Goal: Task Accomplishment & Management: Manage account settings

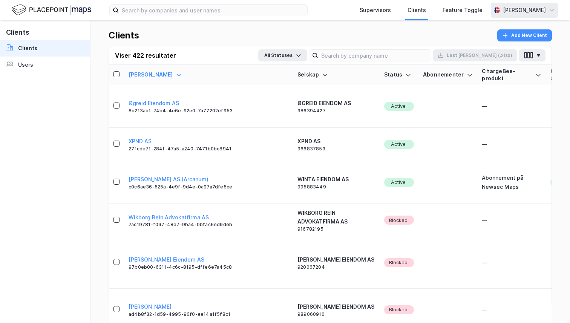
click at [506, 15] on div "[PERSON_NAME]" at bounding box center [524, 10] width 67 height 15
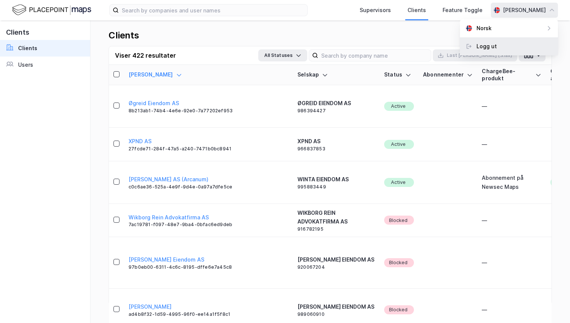
click at [484, 53] on div "Logg ut" at bounding box center [509, 46] width 98 height 18
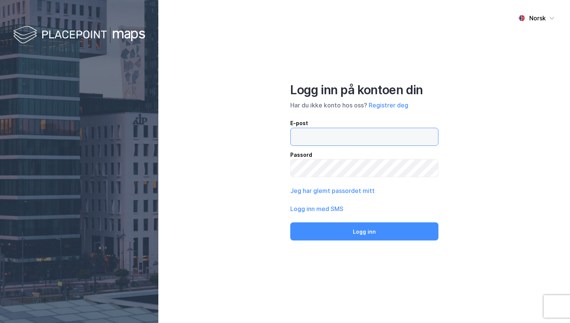
click at [318, 134] on input "email" at bounding box center [364, 136] width 147 height 17
type input "[PERSON_NAME][EMAIL_ADDRESS][DOMAIN_NAME]"
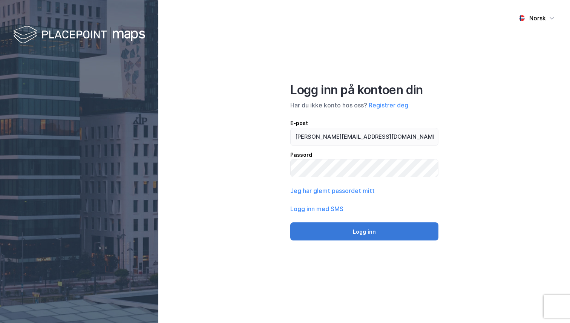
click at [360, 230] on button "Logg inn" at bounding box center [364, 232] width 148 height 18
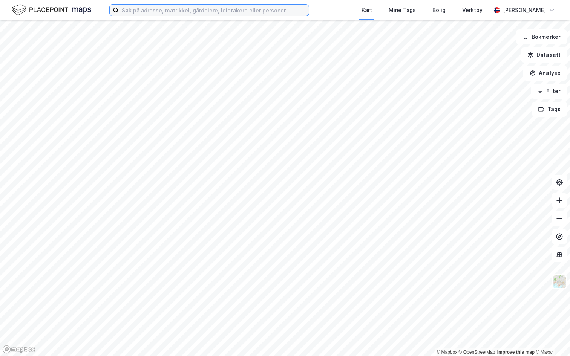
click at [140, 15] on input at bounding box center [214, 10] width 190 height 11
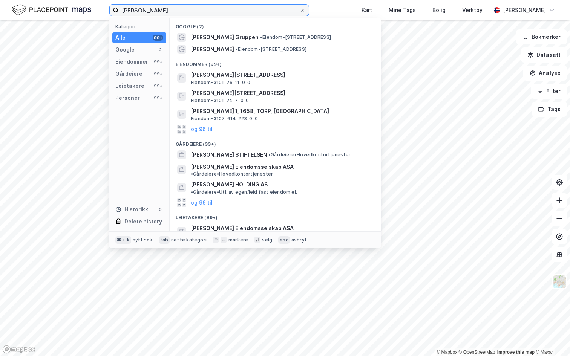
click at [150, 11] on input "olav thon" at bounding box center [209, 10] width 181 height 11
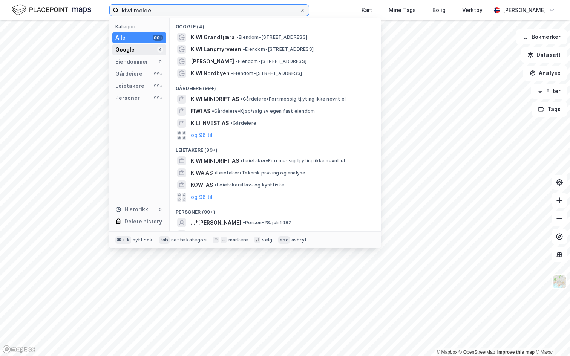
type input "kiwi molde"
click at [131, 48] on div "Google" at bounding box center [124, 49] width 19 height 9
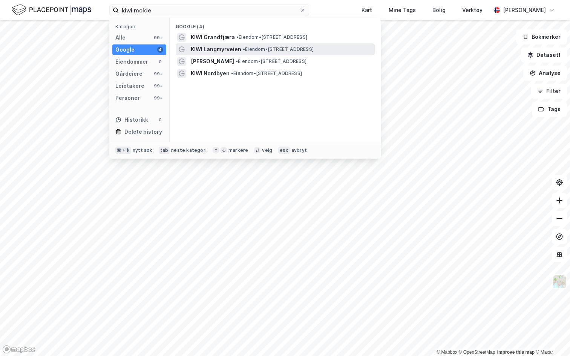
click at [214, 50] on span "KIWI Langmyrveien" at bounding box center [216, 49] width 51 height 9
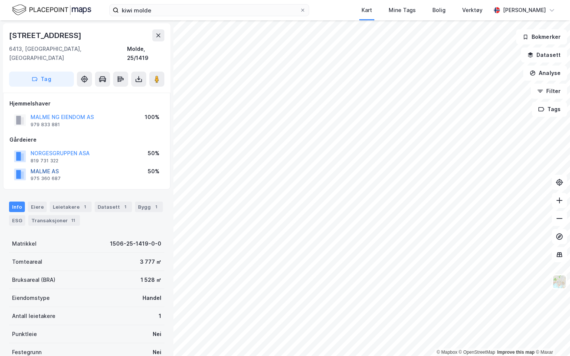
click at [0, 0] on button "MALME AS" at bounding box center [0, 0] width 0 height 0
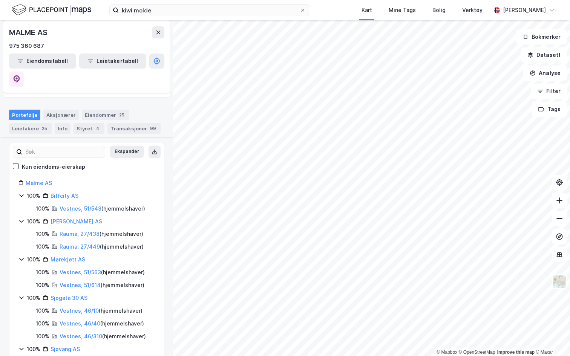
scroll to position [72, 0]
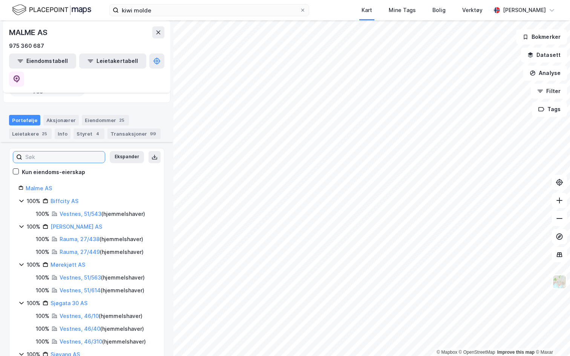
click at [49, 152] on input at bounding box center [63, 157] width 83 height 11
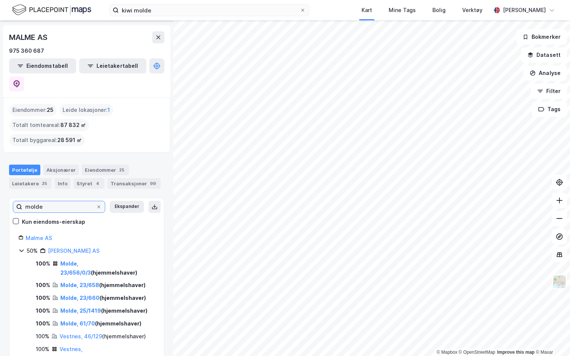
scroll to position [31, 0]
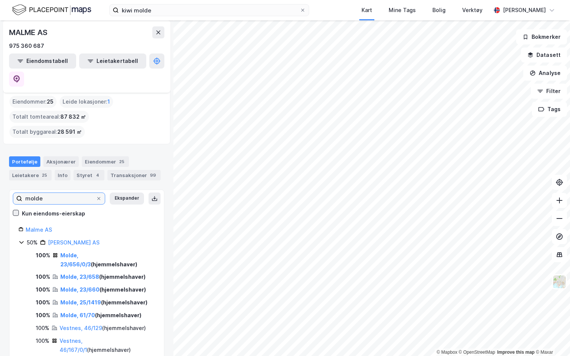
type input "molde"
click at [18, 210] on icon at bounding box center [15, 212] width 5 height 5
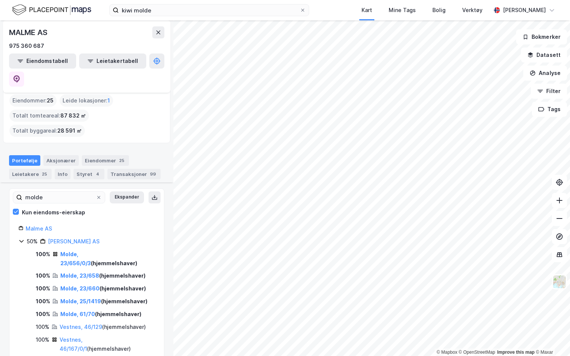
scroll to position [25, 0]
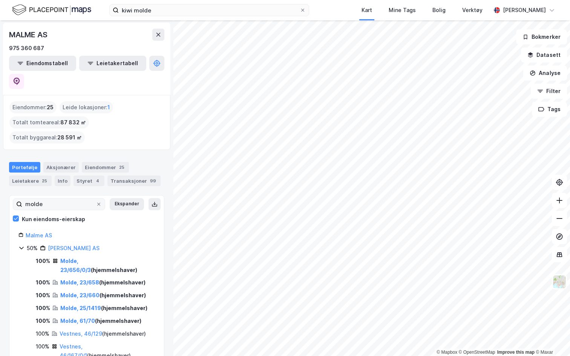
click at [103, 198] on label "molde" at bounding box center [59, 204] width 92 height 12
click at [96, 199] on input "molde" at bounding box center [59, 204] width 74 height 11
click at [103, 198] on label "molde" at bounding box center [59, 204] width 92 height 12
click at [96, 199] on input "molde" at bounding box center [59, 204] width 74 height 11
click at [100, 202] on icon at bounding box center [99, 204] width 5 height 5
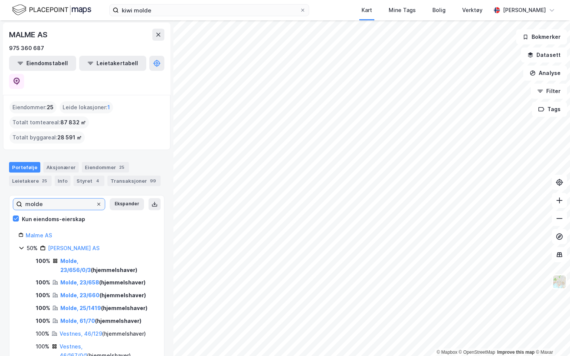
click at [96, 199] on input "molde" at bounding box center [59, 204] width 74 height 11
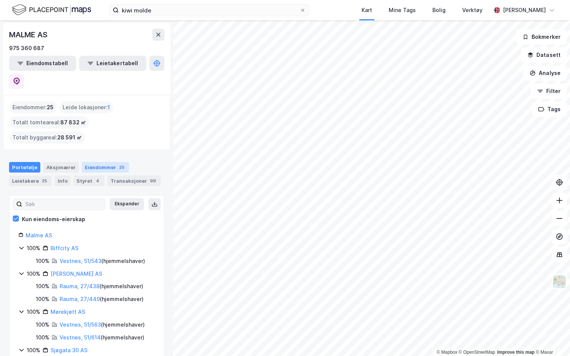
click at [86, 162] on div "Eiendommer 25" at bounding box center [105, 167] width 47 height 11
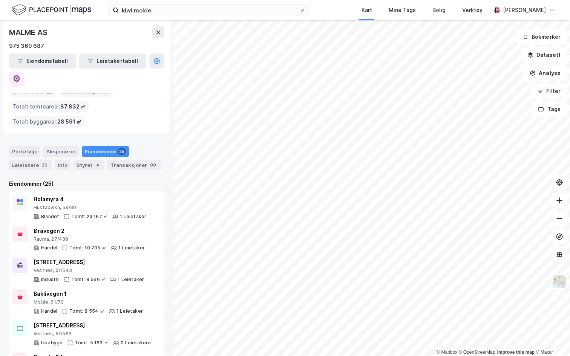
scroll to position [49, 0]
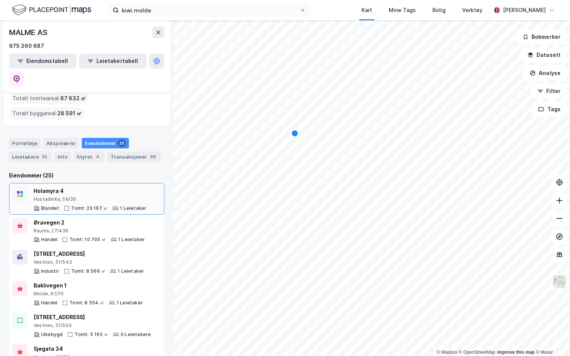
click at [82, 197] on div "Hustadvika, 59/30" at bounding box center [90, 200] width 113 height 6
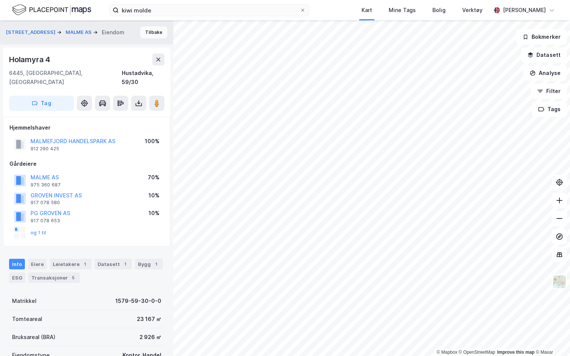
click at [149, 32] on button "Tilbake" at bounding box center [153, 32] width 27 height 12
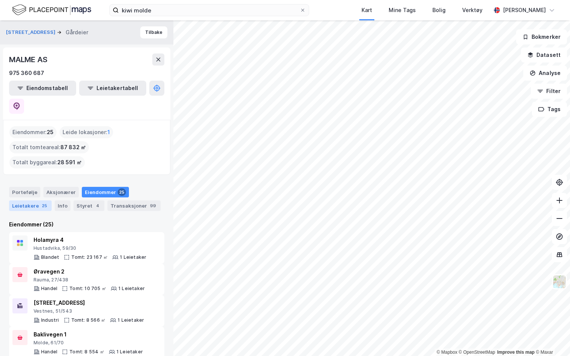
click at [32, 201] on div "Leietakere 25" at bounding box center [30, 206] width 43 height 11
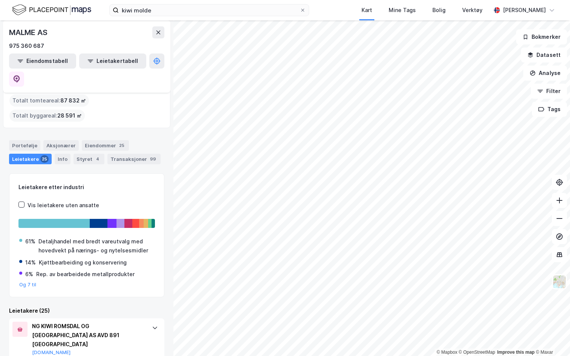
scroll to position [51, 0]
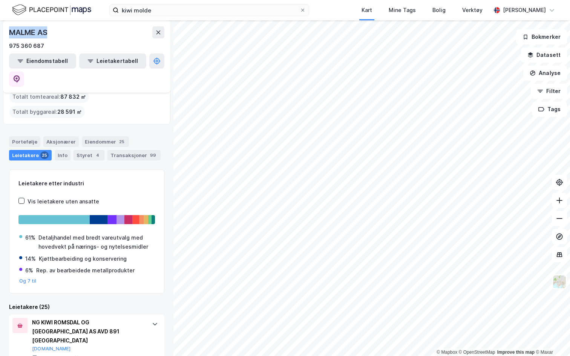
drag, startPoint x: 9, startPoint y: 32, endPoint x: 56, endPoint y: 31, distance: 46.4
click at [56, 31] on div "MALME AS" at bounding box center [86, 32] width 155 height 12
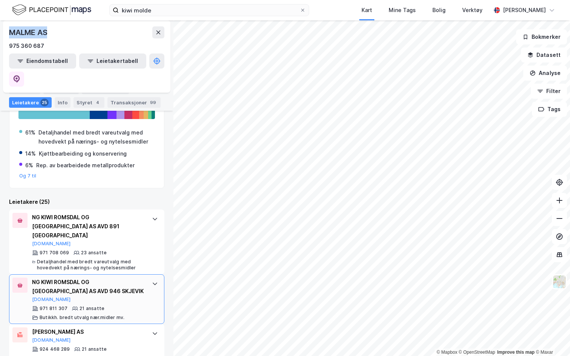
scroll to position [143, 0]
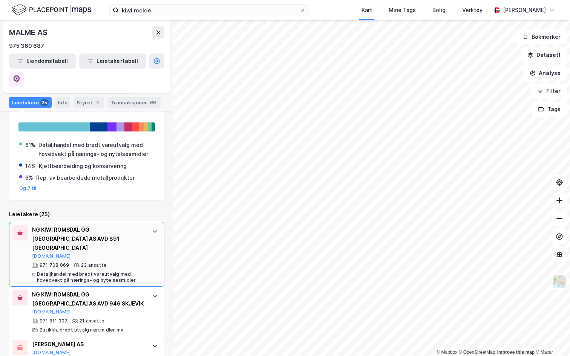
click at [158, 226] on div at bounding box center [155, 232] width 12 height 12
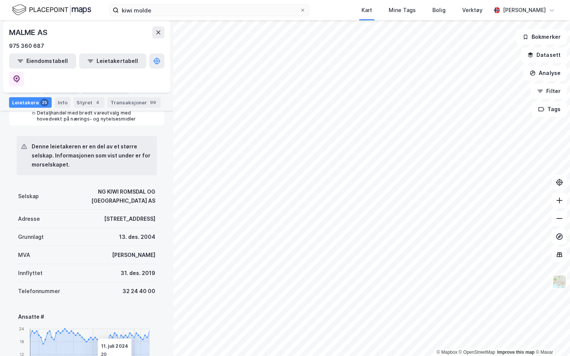
scroll to position [326, 0]
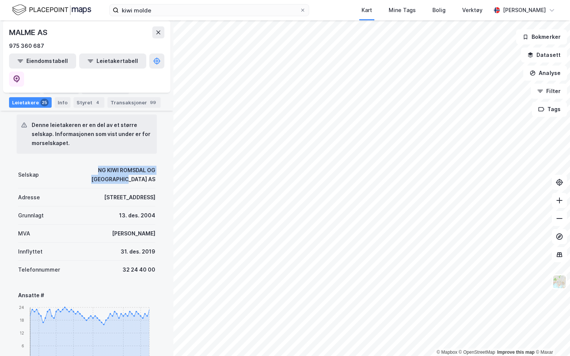
drag, startPoint x: 55, startPoint y: 128, endPoint x: 164, endPoint y: 131, distance: 108.7
click at [164, 131] on div "Denne leietakeren er en del av et større selskap. Informasjonen som vist under …" at bounding box center [86, 346] width 155 height 484
click at [137, 211] on div "13. des. 2004" at bounding box center [137, 215] width 36 height 9
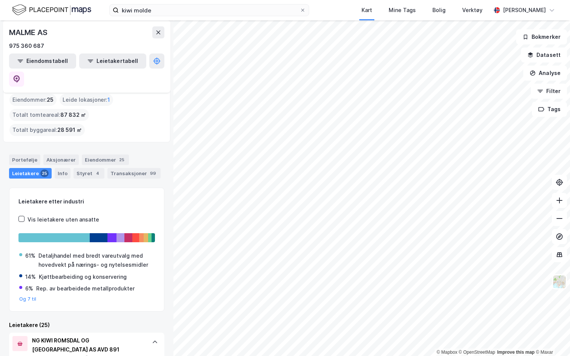
scroll to position [27, 0]
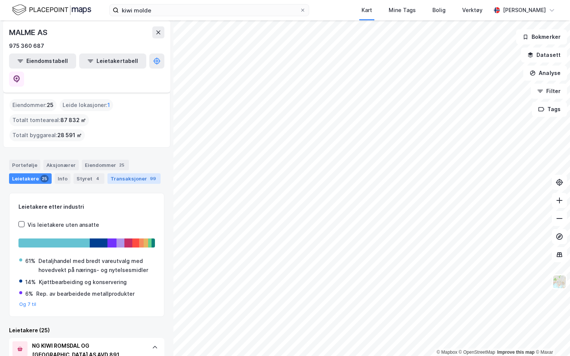
click at [126, 174] on div "Transaksjoner 99" at bounding box center [134, 179] width 53 height 11
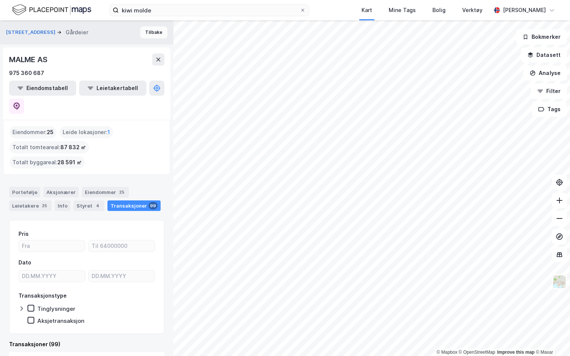
click at [155, 34] on button "Tilbake" at bounding box center [153, 32] width 27 height 12
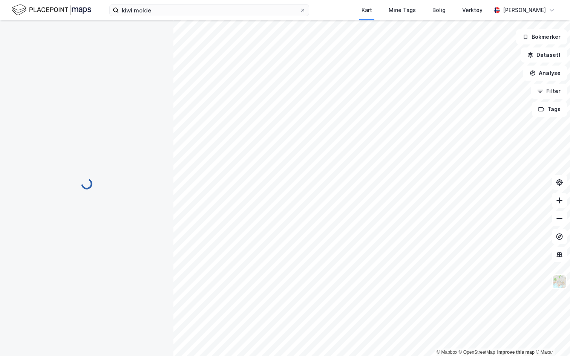
scroll to position [3, 0]
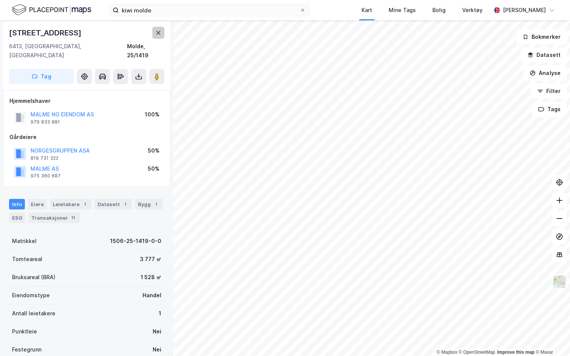
click at [155, 37] on button at bounding box center [158, 33] width 12 height 12
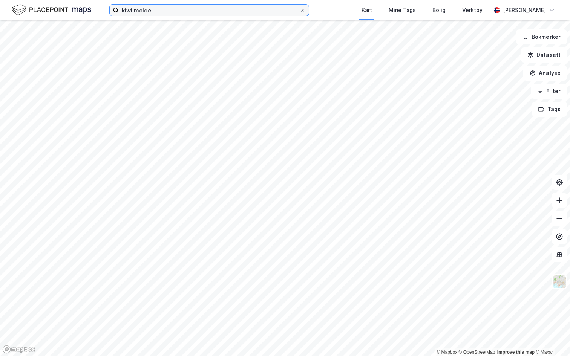
click at [150, 8] on input "kiwi molde" at bounding box center [209, 10] width 181 height 11
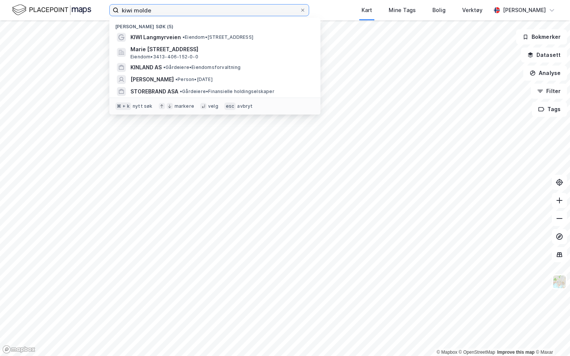
click at [150, 8] on input "kiwi molde" at bounding box center [209, 10] width 181 height 11
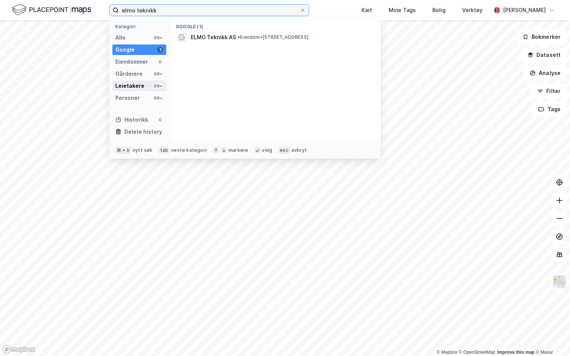
type input "elmo teknikk"
click at [138, 86] on div "Leietakere" at bounding box center [129, 85] width 29 height 9
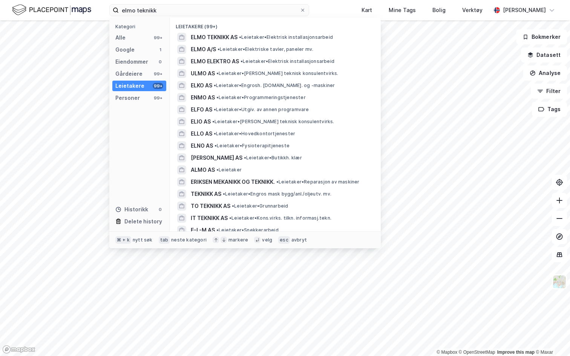
click at [132, 44] on div "Kategori Alle 99+ Google 1 Eiendommer 0 Gårdeiere 99+ Leietakere 99+ Personer 9…" at bounding box center [139, 125] width 60 height 214
click at [132, 48] on div "Google" at bounding box center [124, 49] width 19 height 9
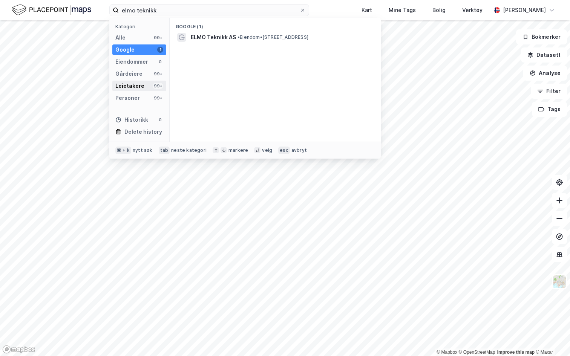
click at [131, 86] on div "Leietakere" at bounding box center [129, 85] width 29 height 9
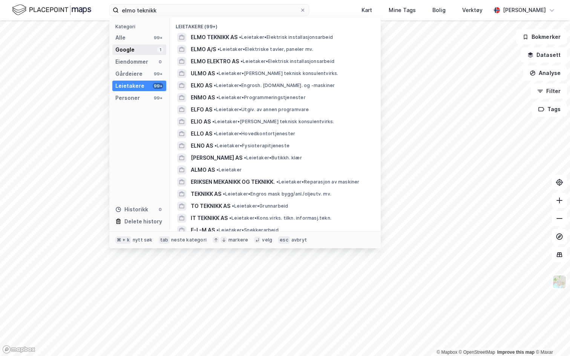
click at [151, 48] on div "Google 1" at bounding box center [139, 50] width 54 height 11
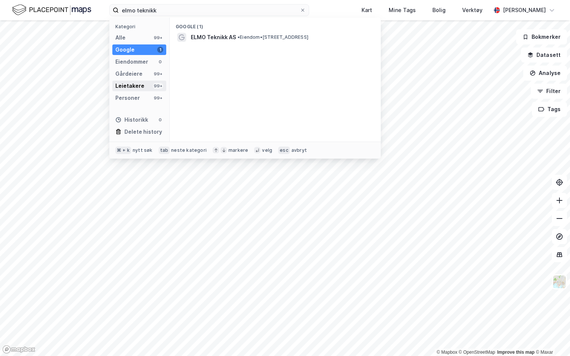
click at [136, 85] on div "Leietakere" at bounding box center [129, 85] width 29 height 9
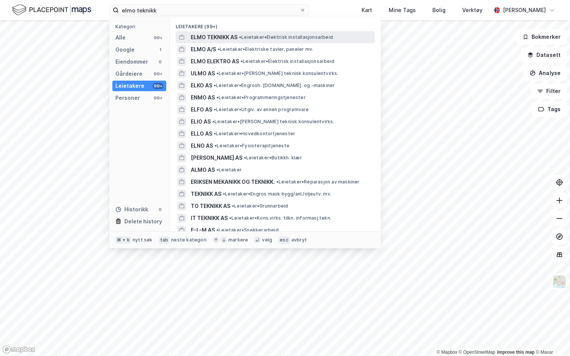
click at [219, 37] on span "ELMO TEKNIKK AS" at bounding box center [214, 37] width 47 height 9
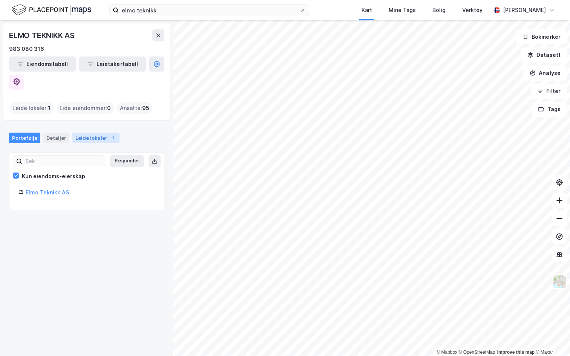
click at [88, 133] on div "Leide lokaler 1" at bounding box center [95, 138] width 47 height 11
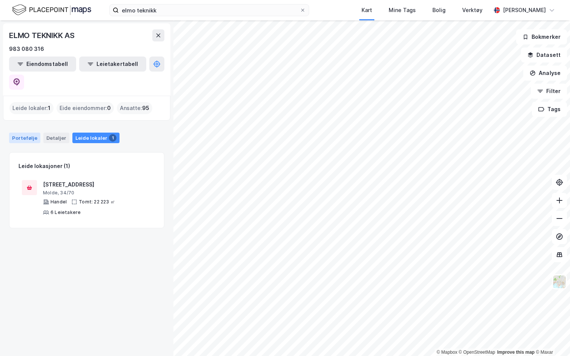
click at [24, 133] on div "Portefølje" at bounding box center [24, 138] width 31 height 11
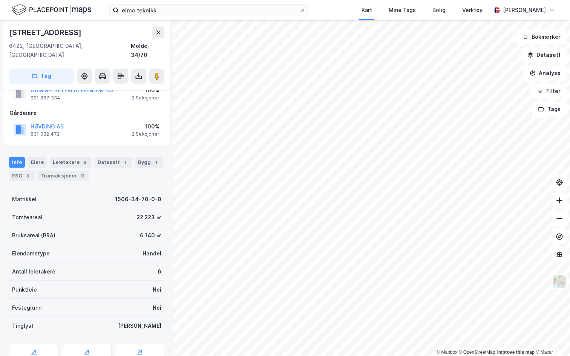
scroll to position [59, 0]
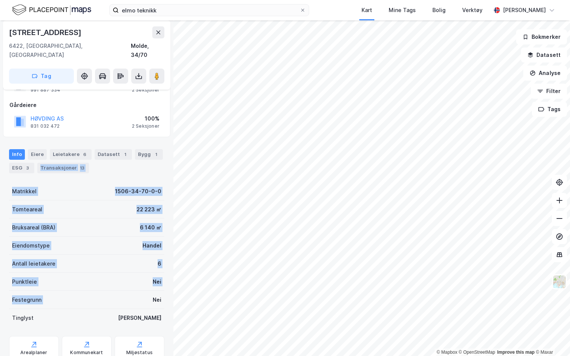
drag, startPoint x: 1, startPoint y: 170, endPoint x: 122, endPoint y: 295, distance: 174.2
click at [122, 295] on div "ELMO TEKNIKK AS Eiendom Tilbake Gammelseterlia 12 6422, Molde, Møre Og Romsdal …" at bounding box center [87, 188] width 174 height 336
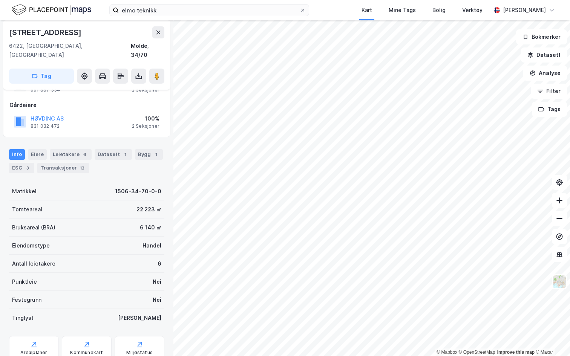
click at [101, 164] on div "Info Eiere Leietakere 6 Datasett 1 Bygg 1 ESG 3 Transaksjoner 13" at bounding box center [86, 161] width 155 height 24
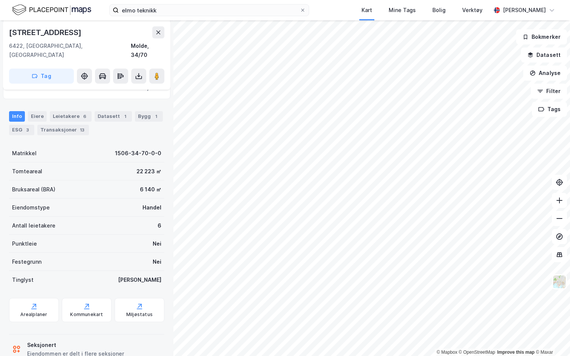
scroll to position [97, 0]
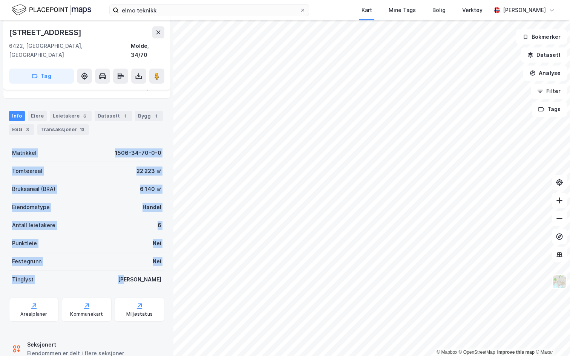
drag, startPoint x: 8, startPoint y: 140, endPoint x: 154, endPoint y: 280, distance: 201.7
click at [155, 283] on div "ELMO TEKNIKK AS Eiendom Tilbake Gammelseterlia 12 6422, Molde, Møre Og Romsdal …" at bounding box center [87, 188] width 174 height 336
click at [122, 261] on div "Festegrunn Nei" at bounding box center [86, 262] width 155 height 18
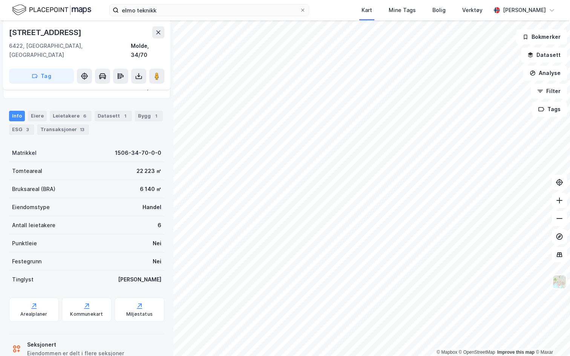
scroll to position [108, 0]
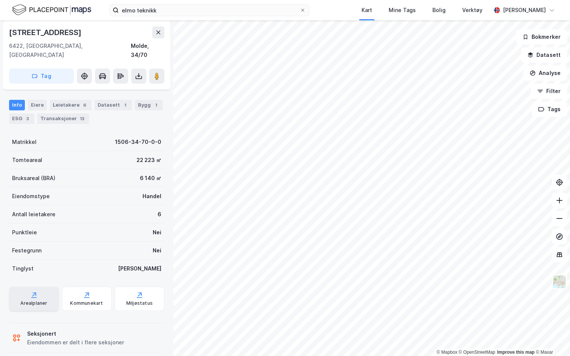
click at [48, 293] on div "Arealplaner" at bounding box center [34, 299] width 50 height 24
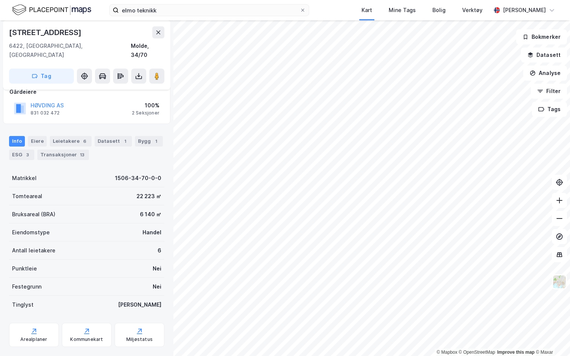
scroll to position [73, 0]
click at [28, 150] on div "3" at bounding box center [28, 154] width 8 height 8
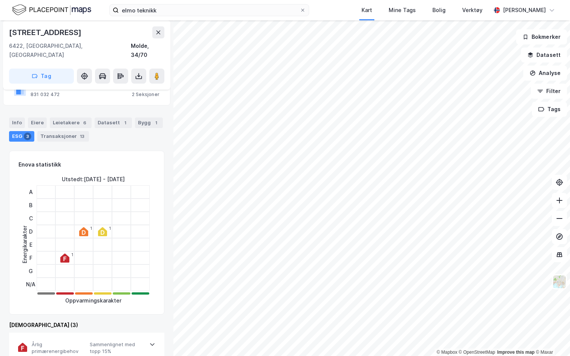
scroll to position [89, 0]
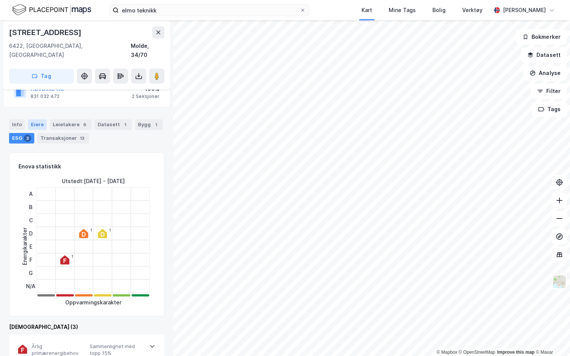
click at [35, 120] on div "Eiere" at bounding box center [37, 125] width 19 height 11
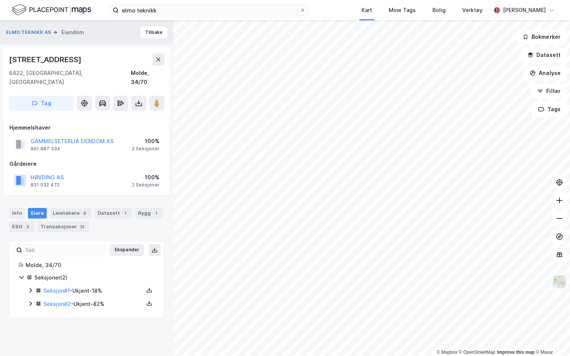
click at [30, 288] on icon at bounding box center [31, 291] width 6 height 6
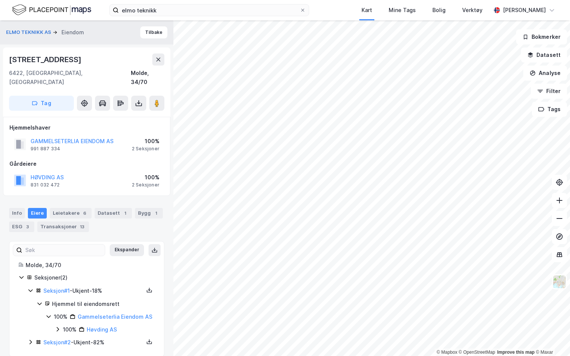
scroll to position [2, 0]
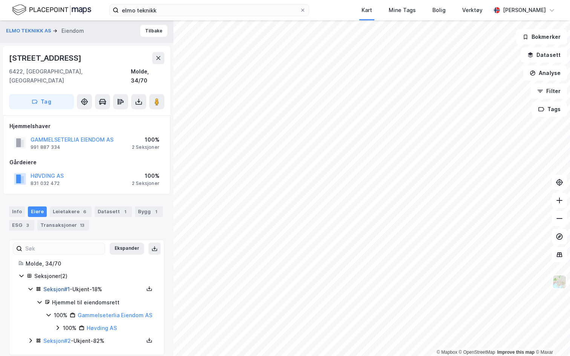
click at [57, 286] on link "Seksjon # 1" at bounding box center [56, 289] width 26 height 6
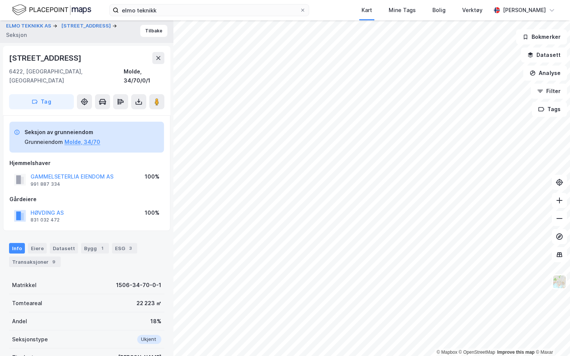
scroll to position [29, 0]
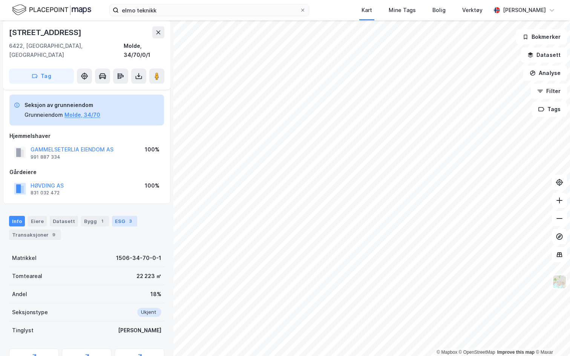
click at [122, 216] on div "ESG 3" at bounding box center [124, 221] width 25 height 11
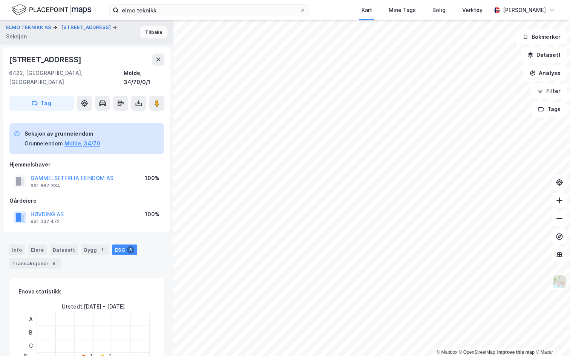
click at [150, 31] on button "Tilbake" at bounding box center [153, 32] width 27 height 12
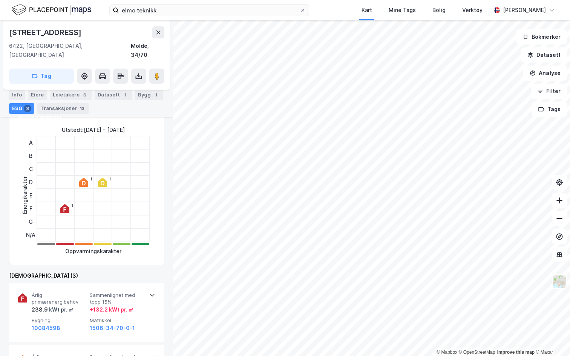
scroll to position [186, 0]
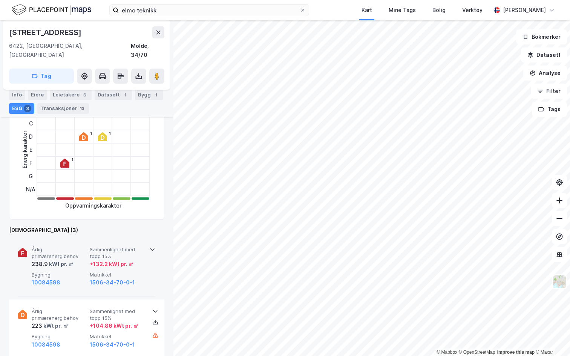
click at [152, 246] on div "Årlig primærenergibehov 238.9 kWt pr. ㎡ Sammenlignet med topp 15% + 132.2 kWt p…" at bounding box center [86, 267] width 137 height 59
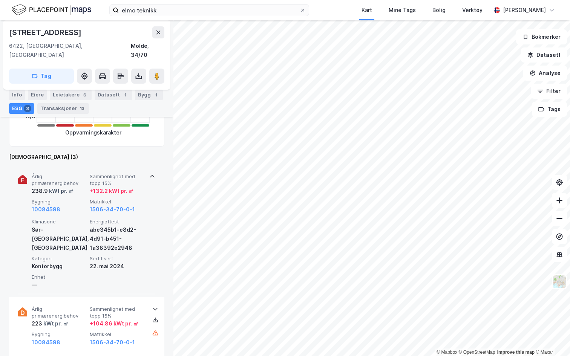
scroll to position [261, 0]
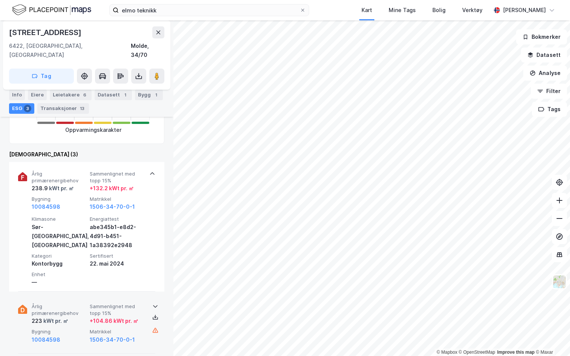
click at [152, 304] on icon at bounding box center [155, 307] width 6 height 6
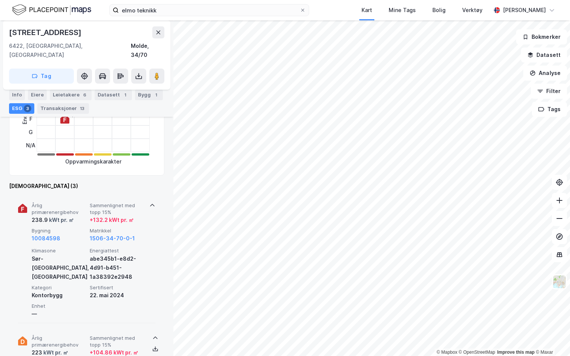
scroll to position [299, 0]
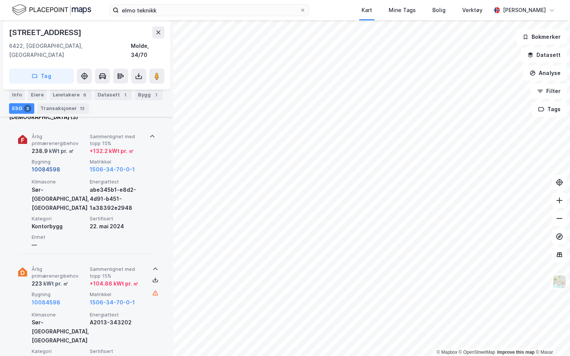
click at [48, 165] on button "10084598" at bounding box center [46, 169] width 29 height 9
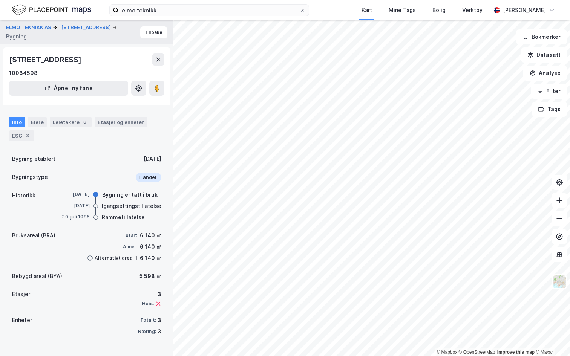
scroll to position [5, 0]
click at [151, 28] on button "Tilbake" at bounding box center [153, 32] width 27 height 12
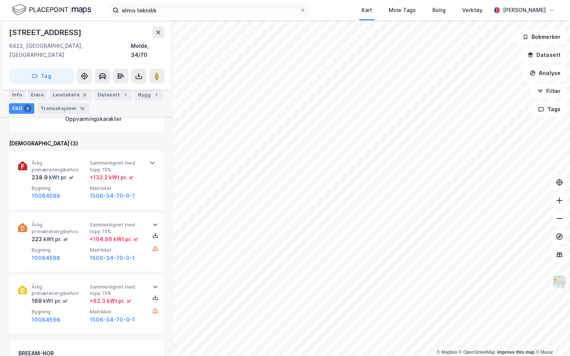
scroll to position [275, 0]
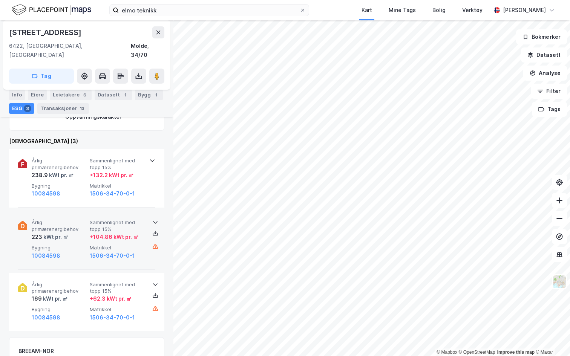
click at [156, 220] on icon at bounding box center [155, 223] width 6 height 6
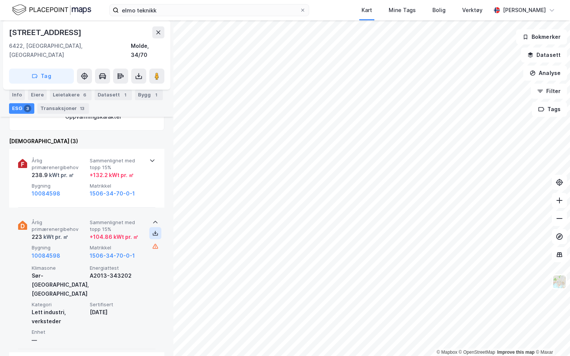
click at [155, 230] on icon at bounding box center [155, 233] width 6 height 6
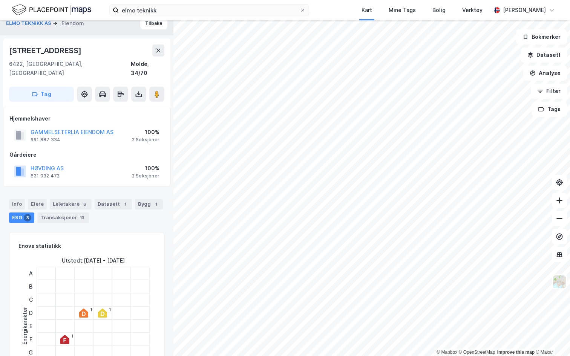
scroll to position [2, 0]
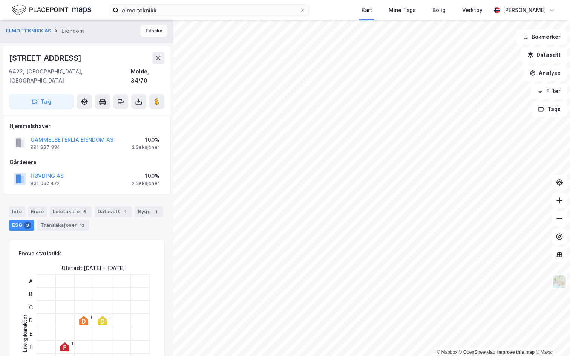
click at [156, 32] on button "Tilbake" at bounding box center [153, 31] width 27 height 12
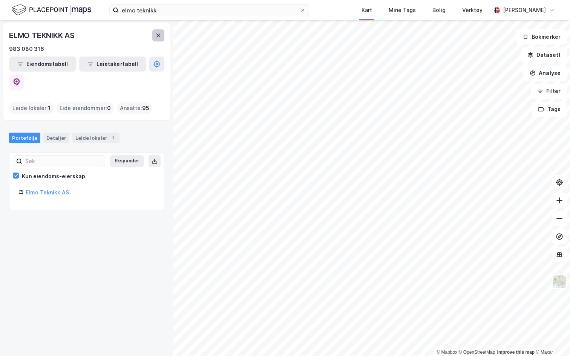
click at [158, 39] on button at bounding box center [158, 35] width 12 height 12
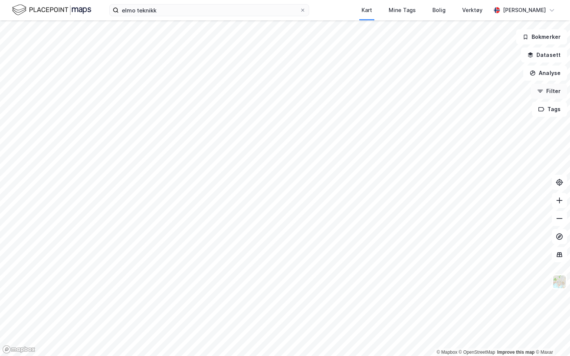
click at [545, 89] on button "Filter" at bounding box center [549, 91] width 36 height 15
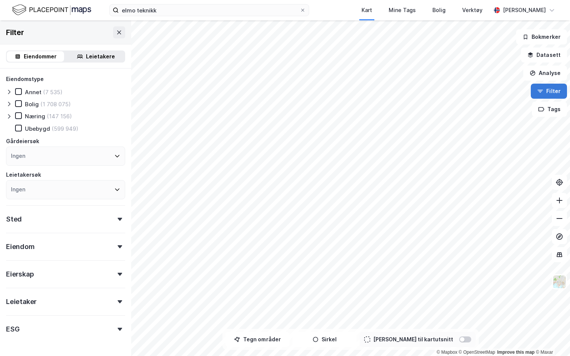
click at [552, 89] on button "Filter" at bounding box center [549, 91] width 36 height 15
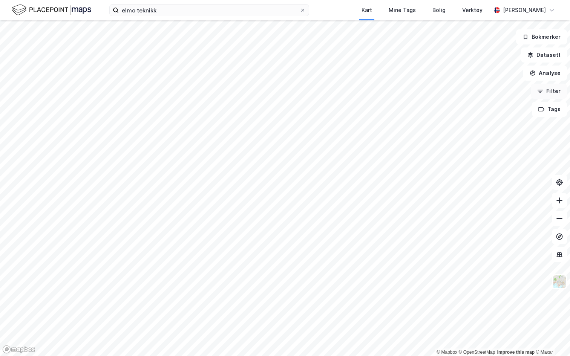
click at [540, 91] on icon "button" at bounding box center [541, 91] width 6 height 6
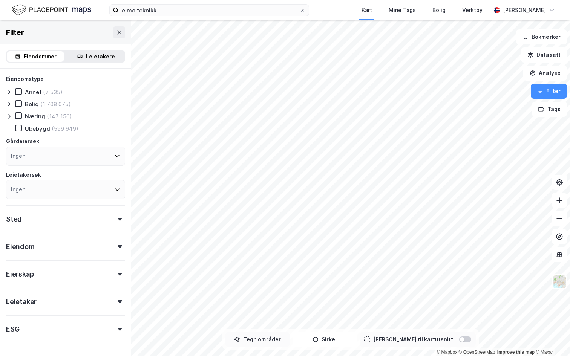
click at [272, 323] on button "Tegn områder" at bounding box center [258, 339] width 64 height 15
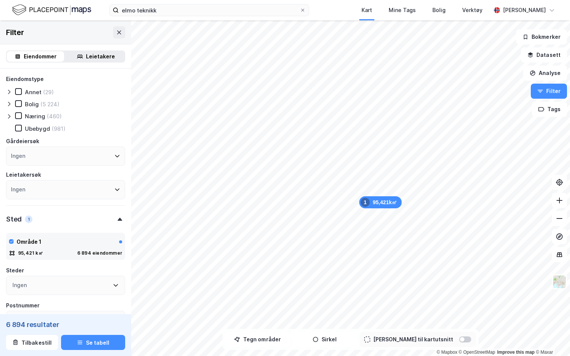
click at [8, 118] on icon at bounding box center [9, 117] width 6 height 6
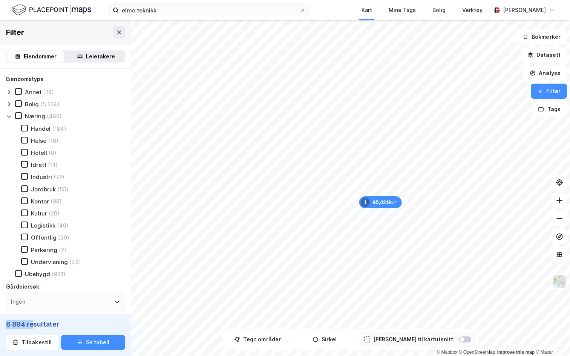
drag, startPoint x: 7, startPoint y: 323, endPoint x: 34, endPoint y: 323, distance: 27.2
click at [34, 323] on div "6 894 resultater" at bounding box center [65, 324] width 119 height 9
click at [20, 115] on icon at bounding box center [18, 115] width 5 height 5
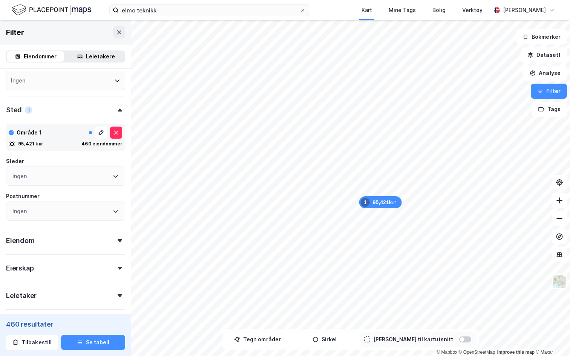
scroll to position [279, 0]
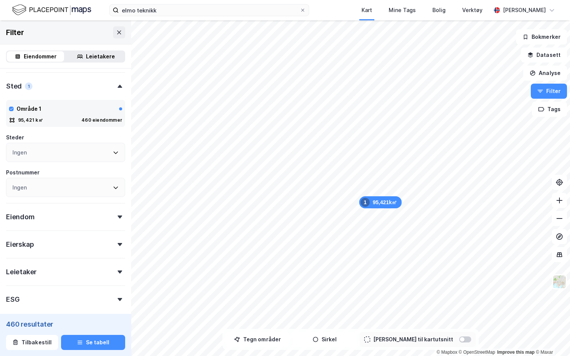
click at [84, 215] on div "Eiendom" at bounding box center [65, 214] width 119 height 22
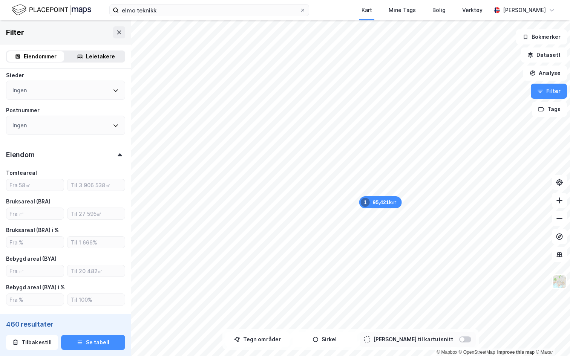
scroll to position [350, 0]
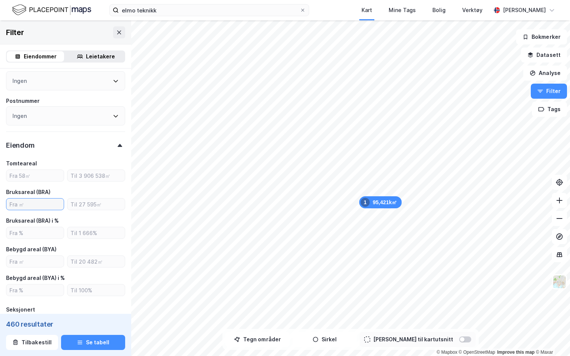
click at [51, 205] on input "number" at bounding box center [34, 204] width 57 height 11
type input "2000"
type input "Inkluder (152)"
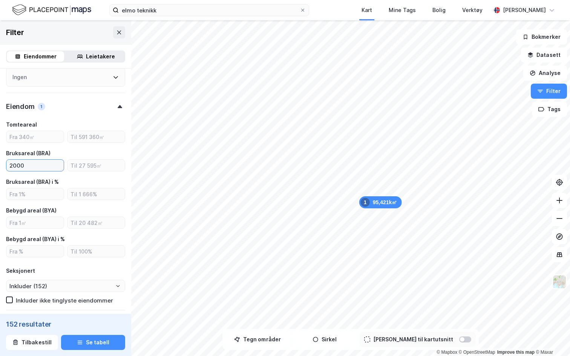
scroll to position [390, 0]
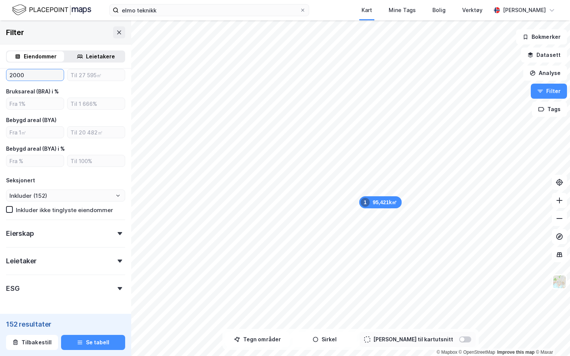
type input "2000"
click at [65, 234] on div "Eierskap" at bounding box center [65, 231] width 119 height 22
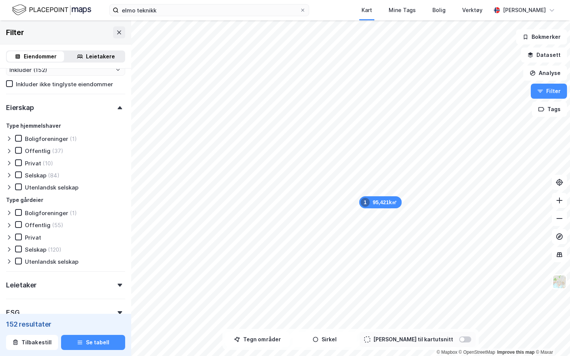
scroll to position [610, 0]
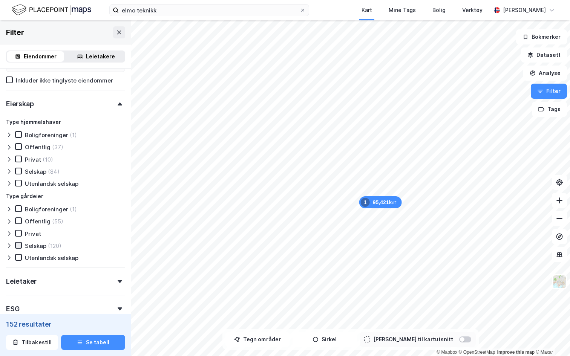
click at [19, 246] on icon at bounding box center [18, 245] width 5 height 5
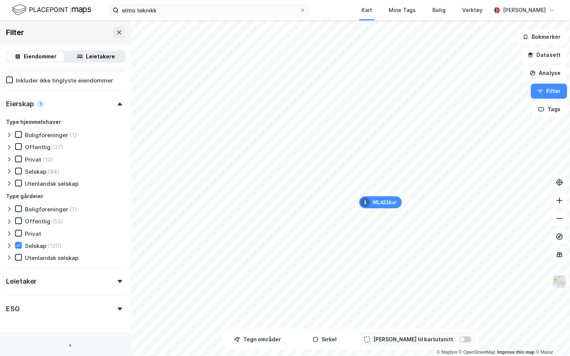
type input "Inkluder (104)"
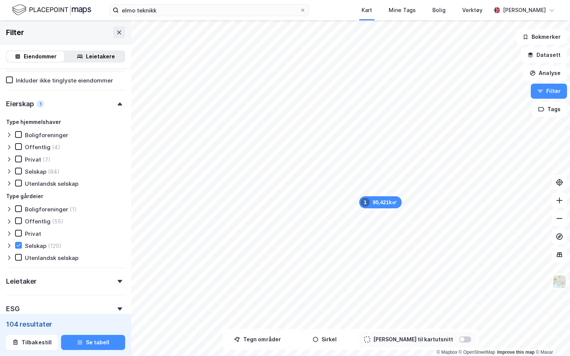
scroll to position [656, 0]
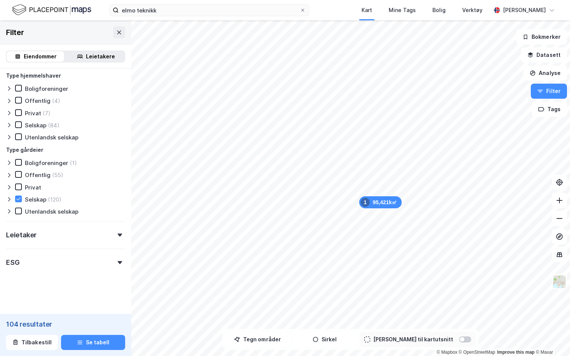
click at [66, 238] on div "Leietaker" at bounding box center [65, 232] width 119 height 22
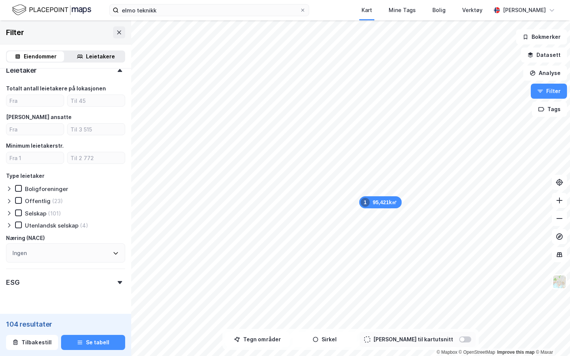
scroll to position [824, 0]
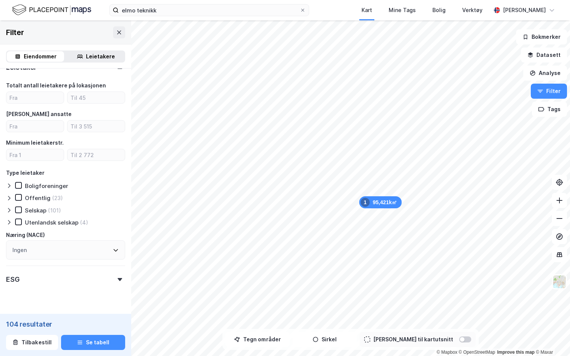
click at [47, 250] on div "Ingen" at bounding box center [65, 250] width 119 height 19
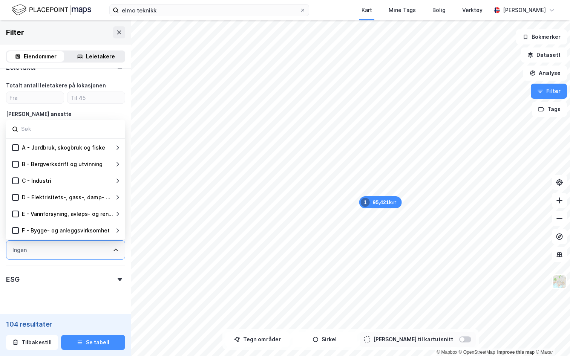
click at [50, 250] on div "Ingen" at bounding box center [65, 250] width 119 height 19
click at [43, 252] on div "Ingen" at bounding box center [65, 250] width 119 height 19
click at [80, 284] on div "ESG" at bounding box center [65, 277] width 119 height 22
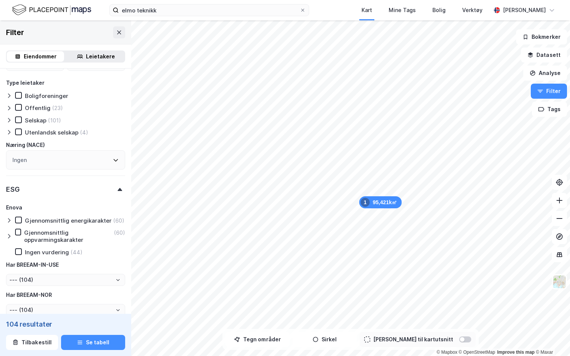
scroll to position [960, 0]
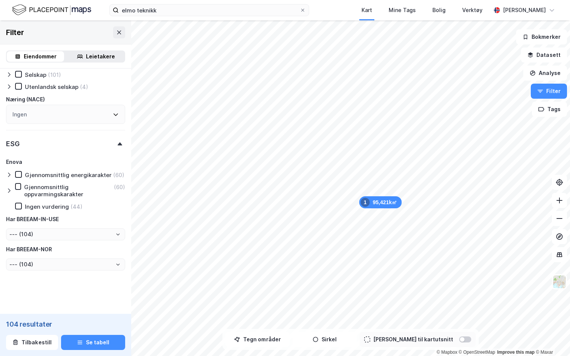
click at [10, 171] on div at bounding box center [10, 175] width 9 height 8
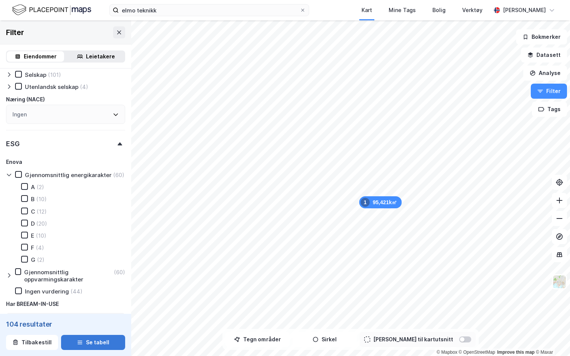
click at [91, 323] on button "Se tabell" at bounding box center [93, 342] width 64 height 15
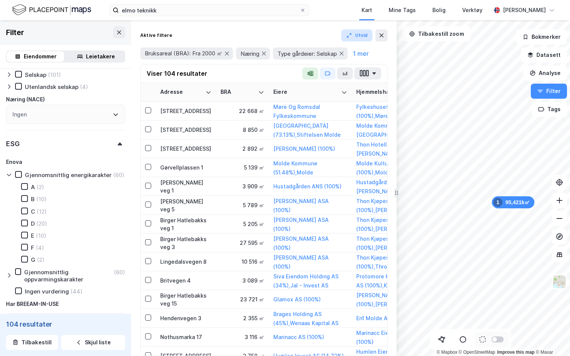
click at [358, 40] on button "Utvid" at bounding box center [357, 35] width 32 height 12
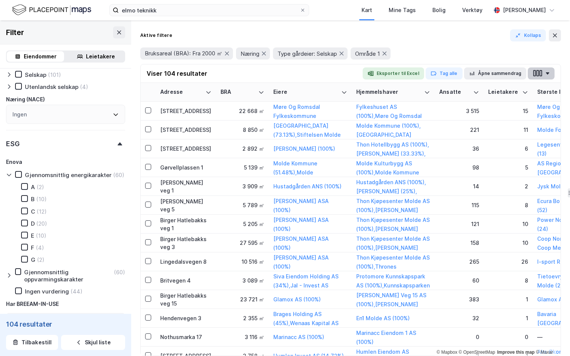
click at [539, 75] on icon "button" at bounding box center [538, 73] width 10 height 8
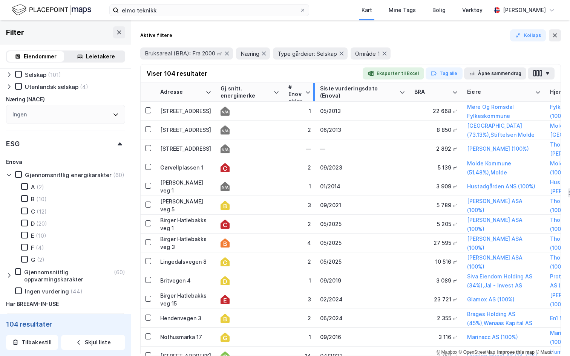
drag, startPoint x: 346, startPoint y: 86, endPoint x: 315, endPoint y: 89, distance: 31.5
click at [315, 89] on div at bounding box center [314, 92] width 2 height 18
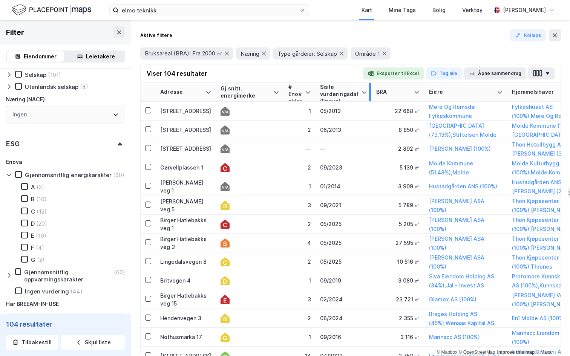
drag, startPoint x: 408, startPoint y: 89, endPoint x: 370, endPoint y: 93, distance: 38.0
click at [370, 93] on div at bounding box center [370, 92] width 2 height 18
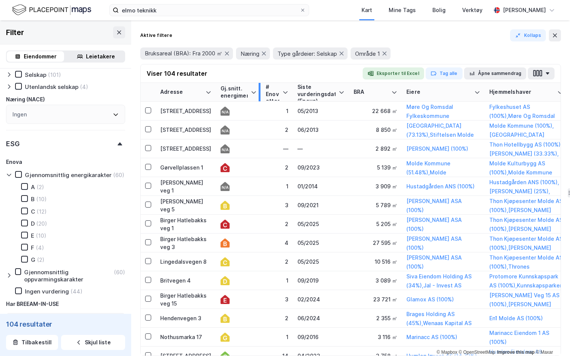
drag, startPoint x: 283, startPoint y: 86, endPoint x: 260, endPoint y: 86, distance: 22.6
click at [260, 86] on div at bounding box center [260, 92] width 2 height 18
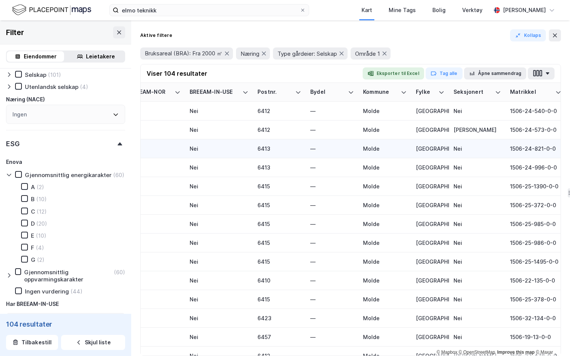
scroll to position [0, 1094]
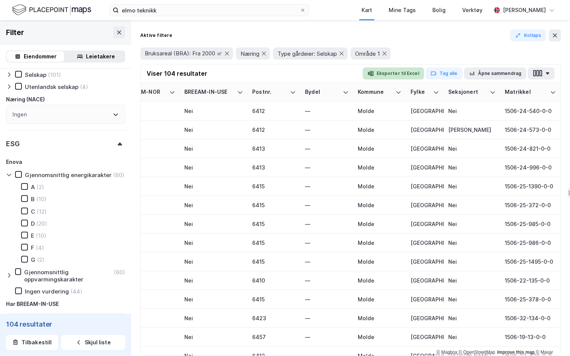
click at [400, 72] on button "Eksporter til Excel" at bounding box center [393, 74] width 61 height 12
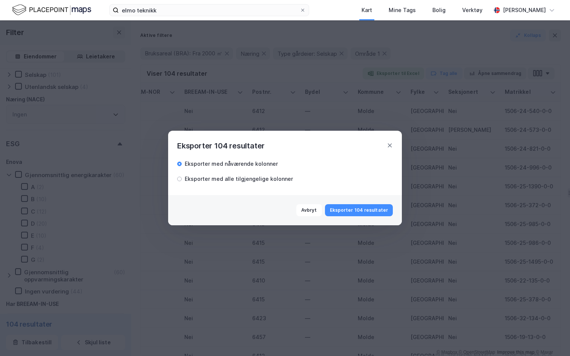
click at [201, 181] on div "Eksporter med alle tilgjengelige kolonner" at bounding box center [239, 179] width 108 height 9
click at [363, 214] on button "Eksporter 104 resultater" at bounding box center [359, 210] width 68 height 12
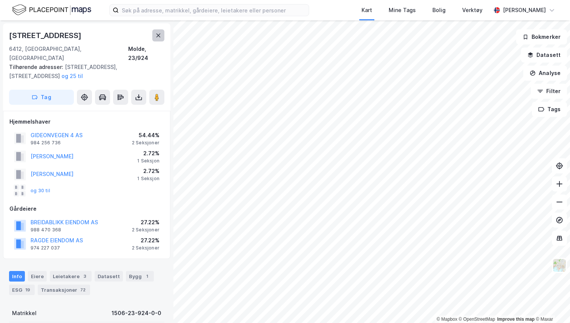
click at [155, 36] on button at bounding box center [158, 35] width 12 height 12
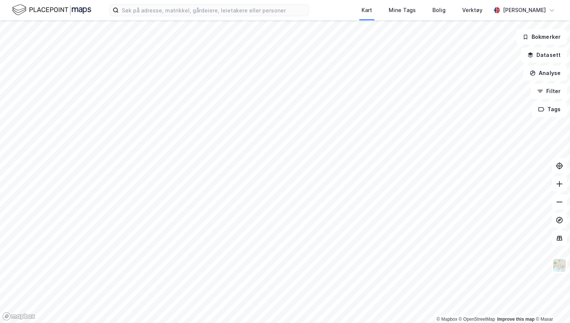
click at [72, 9] on img at bounding box center [51, 9] width 79 height 13
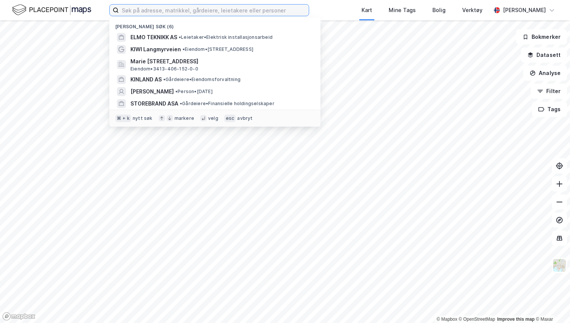
click at [167, 14] on input at bounding box center [214, 10] width 190 height 11
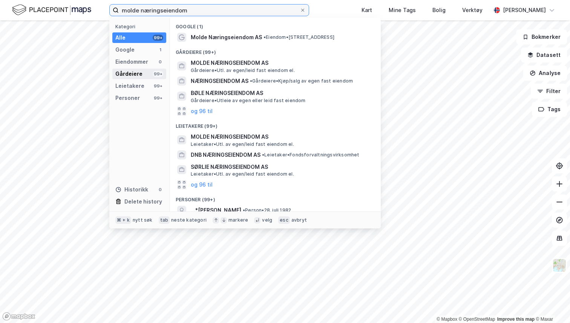
type input "molde næringseiendom"
click at [144, 73] on div "Gårdeiere 99+" at bounding box center [139, 74] width 54 height 11
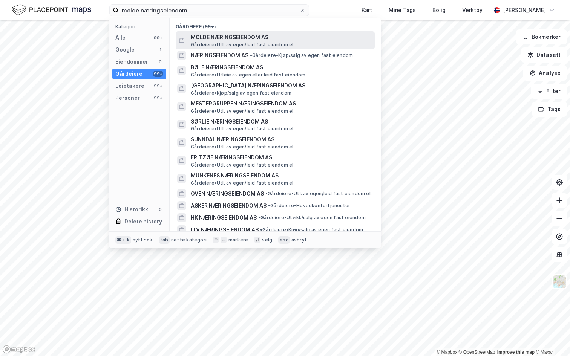
click at [234, 45] on span "Gårdeiere • Utl. av egen/leid fast eiendom el." at bounding box center [243, 45] width 104 height 6
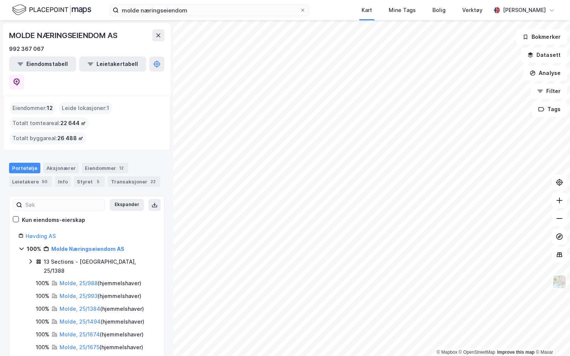
click at [43, 37] on div "MOLDE NÆRINGSEIENDOM AS" at bounding box center [64, 35] width 110 height 12
click at [70, 42] on div "MOLDE NÆRINGSEIENDOM AS 992 367 067" at bounding box center [86, 41] width 155 height 24
click at [101, 60] on button "Leietakertabell" at bounding box center [112, 64] width 67 height 15
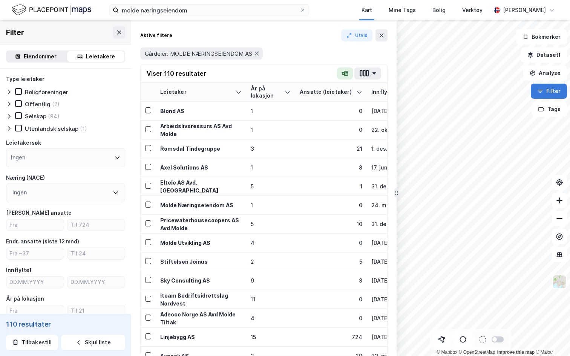
click at [553, 91] on button "Filter" at bounding box center [549, 91] width 36 height 15
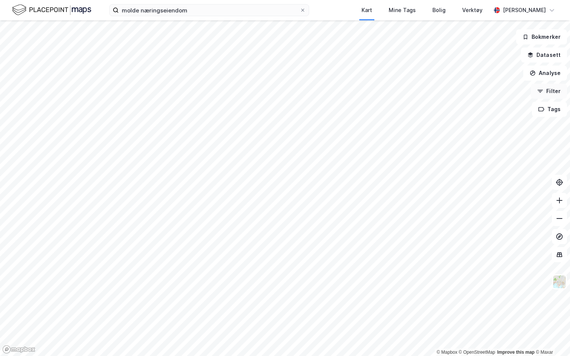
click at [553, 91] on button "Filter" at bounding box center [549, 91] width 36 height 15
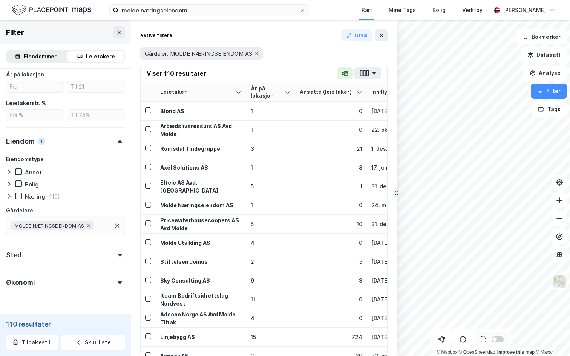
scroll to position [226, 0]
drag, startPoint x: 8, startPoint y: 209, endPoint x: 52, endPoint y: 209, distance: 44.1
click at [52, 209] on div "Gårdeiere" at bounding box center [65, 209] width 119 height 9
click at [102, 224] on div "MOLDE NÆRINGSEIENDOM AS" at bounding box center [65, 224] width 119 height 19
click at [464, 323] on icon at bounding box center [463, 340] width 8 height 8
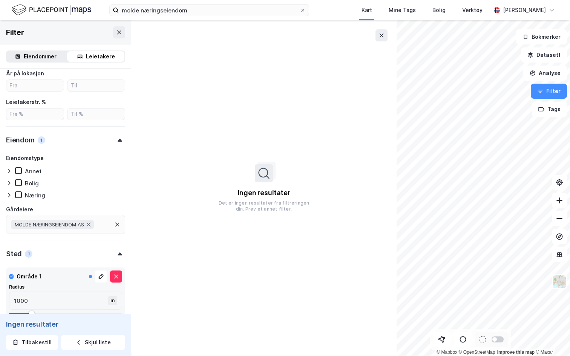
scroll to position [244, 0]
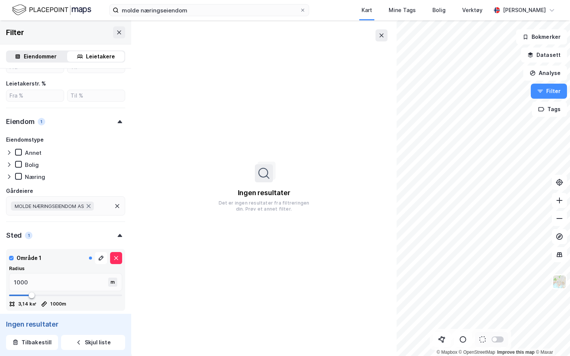
type input "984"
type input "1001"
type input "1034"
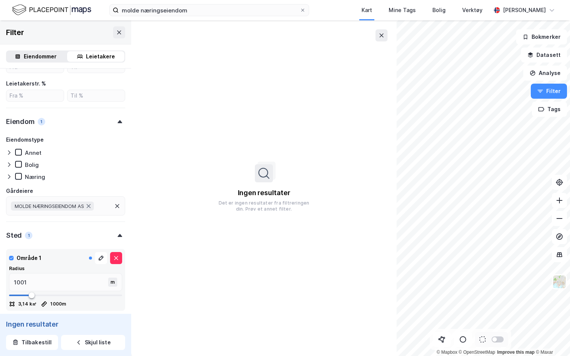
type input "1034"
type input "1167"
type input "1334"
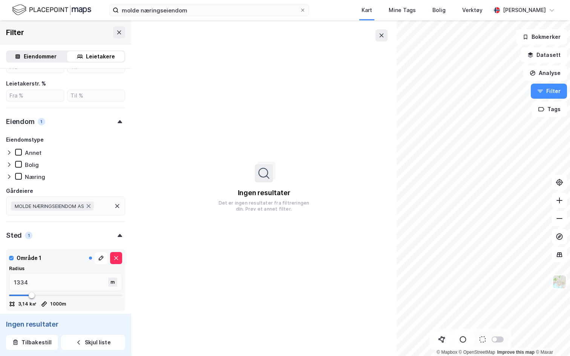
type input "1451"
type input "1667"
type input "1717"
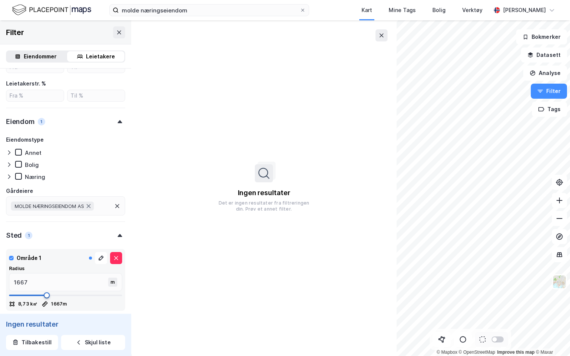
type input "1717"
type input "1901"
type input "2001"
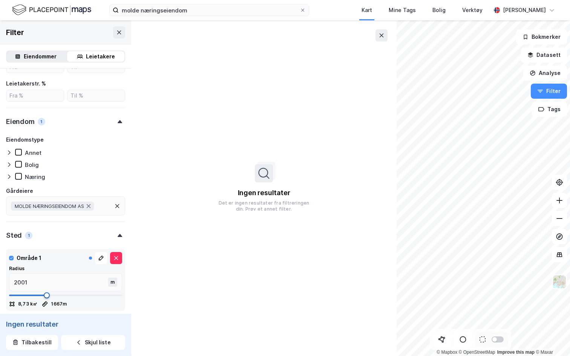
type input "2067"
type input "2134"
type input "2184"
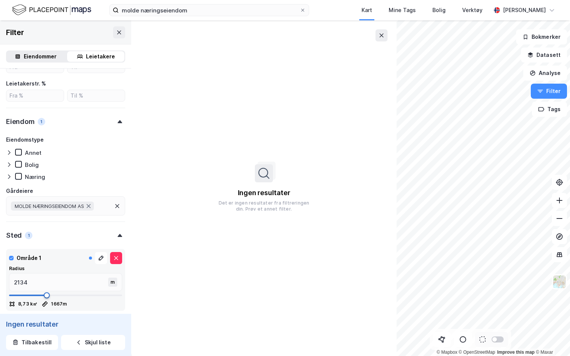
type input "2184"
type input "2251"
type input "2301"
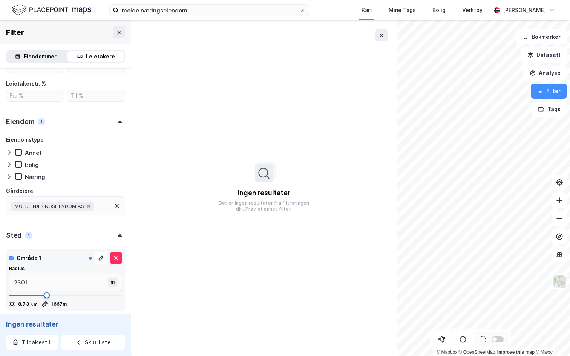
type input "2384"
type input "2417"
type input "2517"
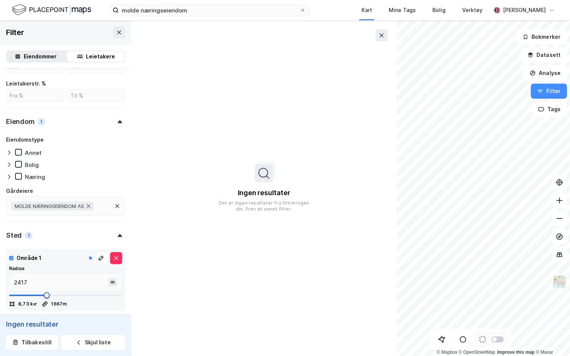
type input "2517"
type input "2567"
type input "2600"
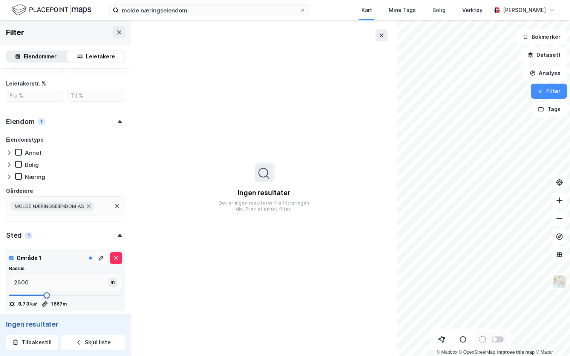
type input "2650"
type input "2734"
type input "2767"
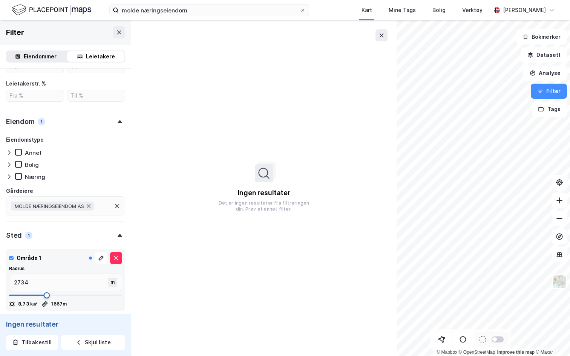
type input "2767"
type input "2800"
type input "2817"
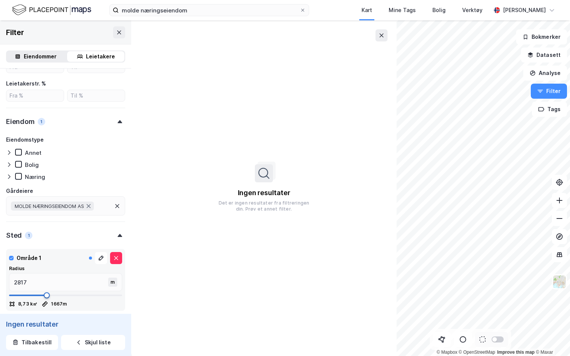
type input "2834"
type input "2850"
type input "2867"
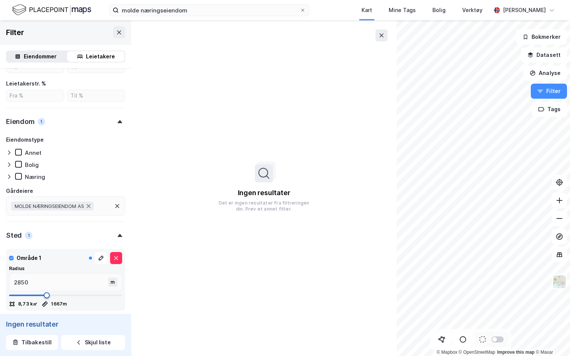
type input "2867"
type input "2884"
type input "2900"
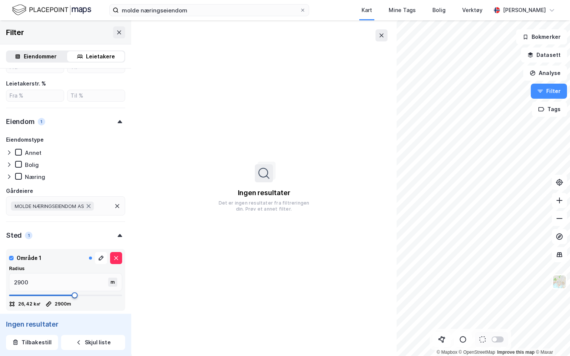
type input "2917"
type input "2950"
type input "2967"
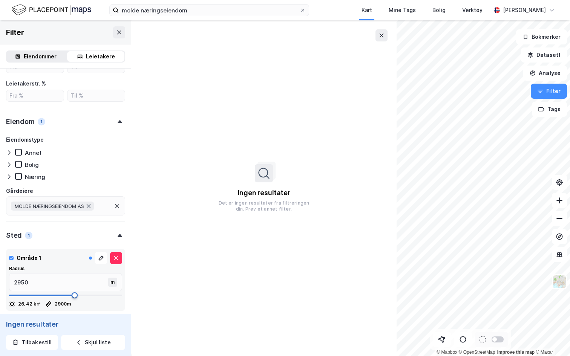
type input "2967"
type input "3000"
type input "3034"
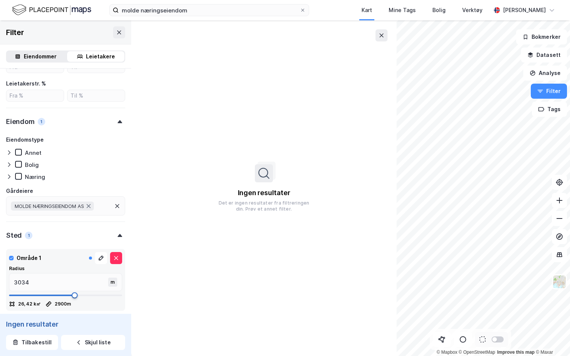
type input "3117"
type input "3150"
type input "3200"
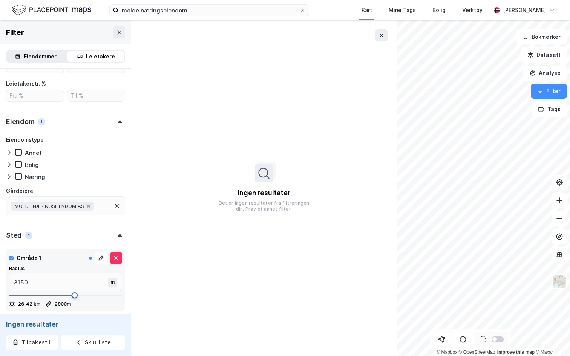
type input "3200"
type input "3234"
type input "3250"
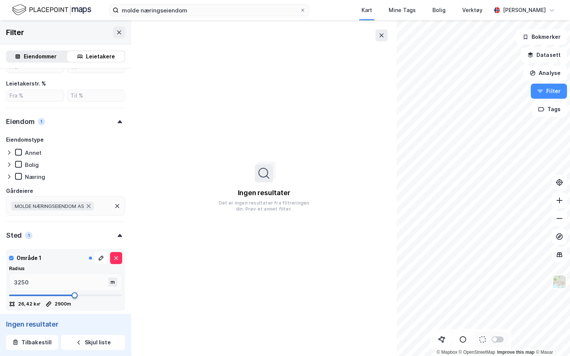
type input "3267"
type input "3284"
type input "3300"
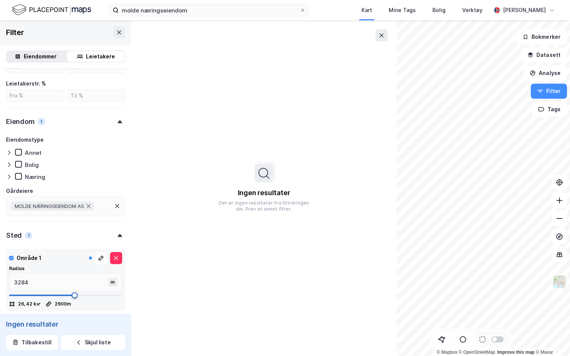
type input "3300"
type input "3350"
type input "3384"
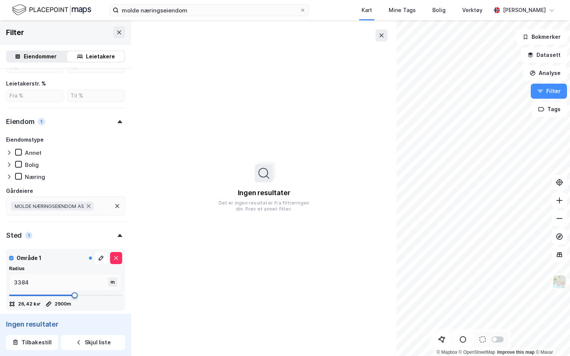
type input "3417"
type input "3434"
type input "3484"
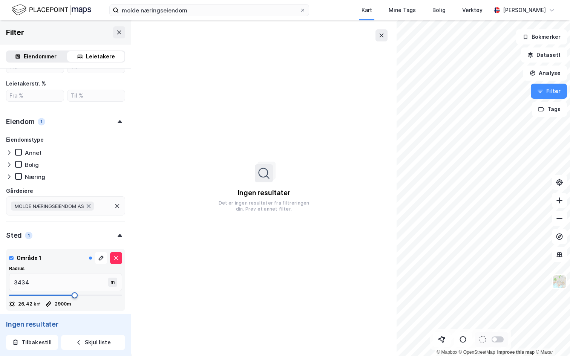
type input "3484"
type input "3517"
type input "3617"
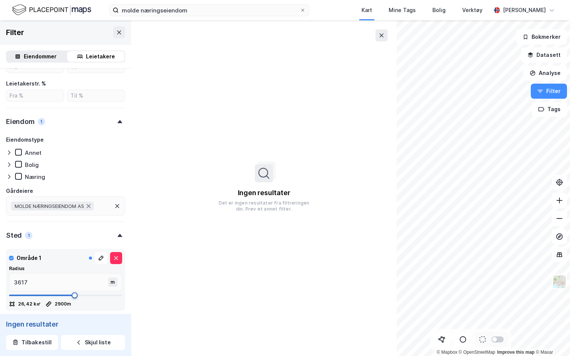
type input "3667"
type input "3784"
type input "3850"
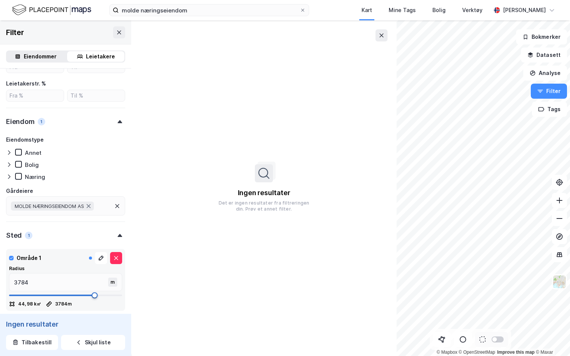
type input "3850"
type input "3884"
type input "3917"
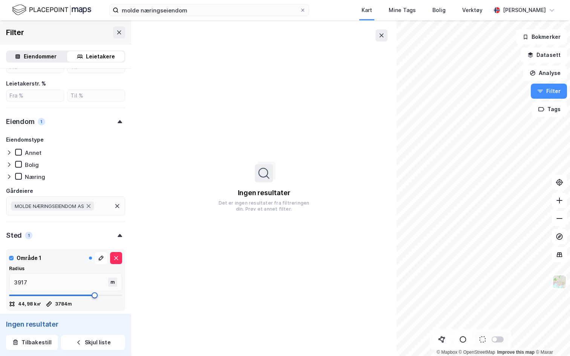
type input "3967"
type input "4000"
type input "4034"
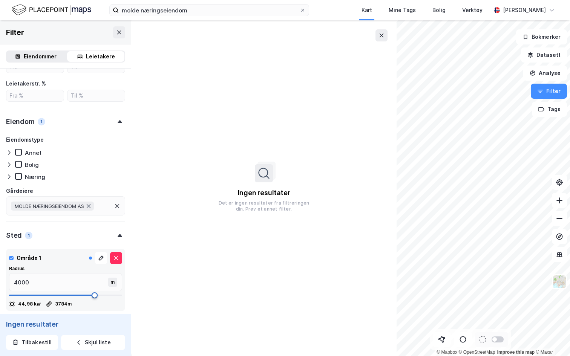
type input "4034"
type input "4067"
type input "4084"
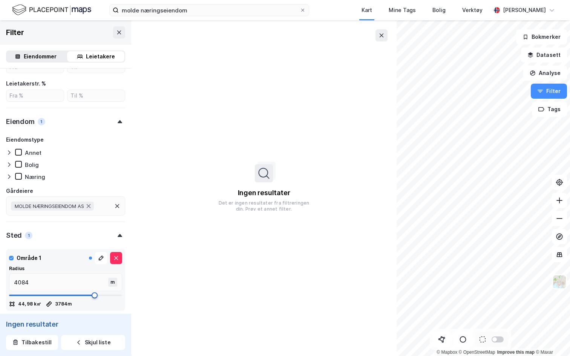
type input "4117"
type input "4134"
type input "4150"
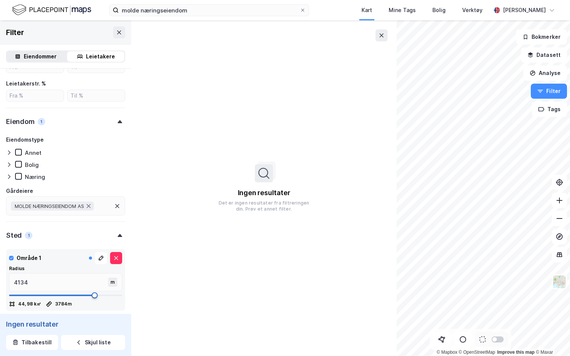
type input "4150"
drag, startPoint x: 31, startPoint y: 295, endPoint x: 103, endPoint y: 302, distance: 72.0
click at [98, 299] on span at bounding box center [95, 296] width 6 height 6
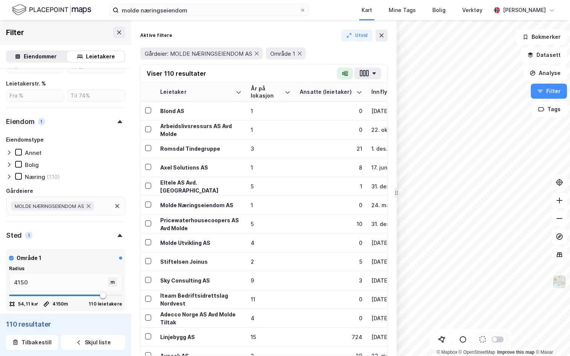
click at [108, 209] on div "MOLDE NÆRINGSEIENDOM AS" at bounding box center [65, 206] width 119 height 19
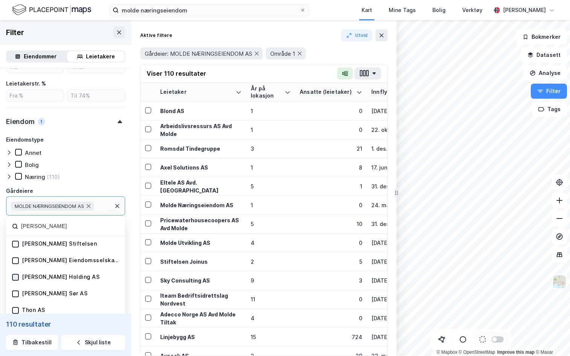
type input "olav thon"
click at [16, 275] on icon at bounding box center [15, 277] width 5 height 5
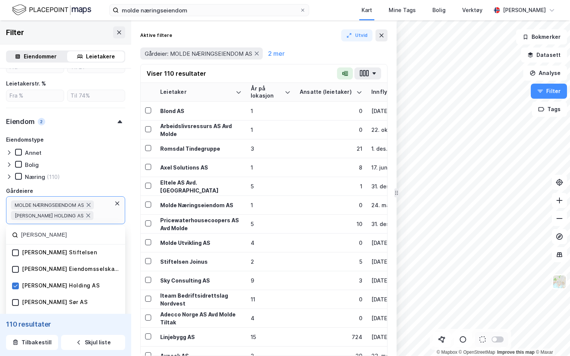
click at [15, 285] on icon at bounding box center [15, 286] width 5 height 5
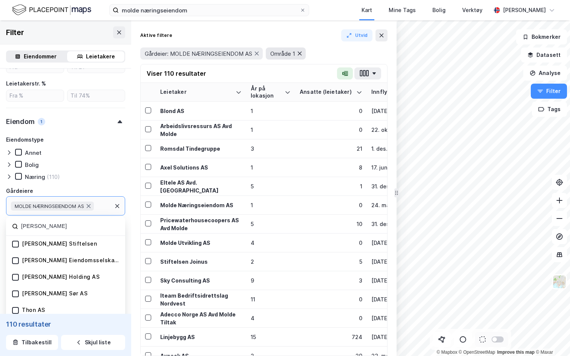
click at [303, 54] on icon at bounding box center [300, 54] width 6 height 6
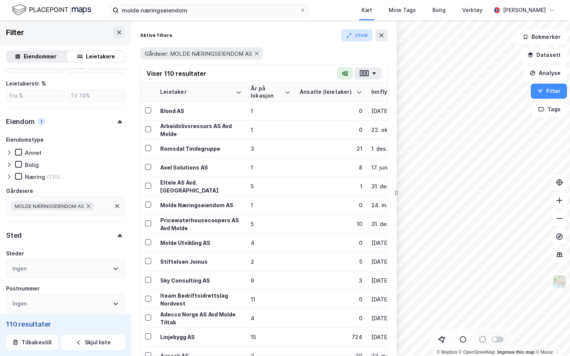
click at [349, 36] on icon "button" at bounding box center [349, 35] width 6 height 6
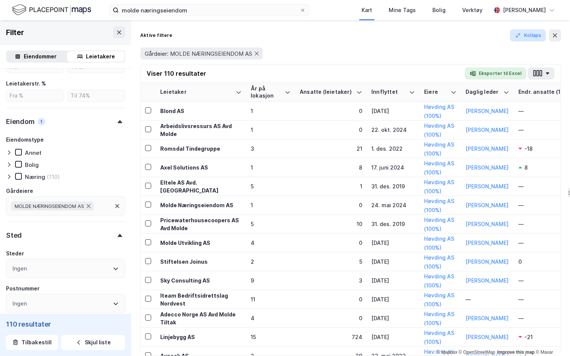
click at [536, 32] on button "Kollaps" at bounding box center [528, 35] width 36 height 12
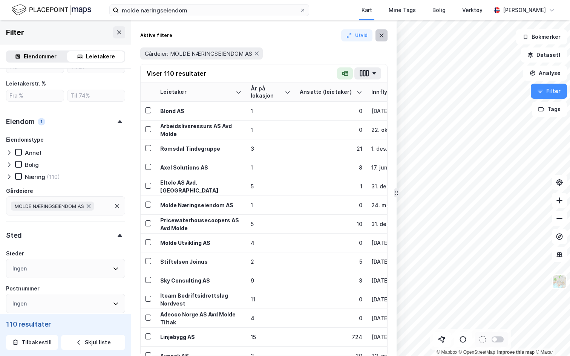
click at [377, 37] on button at bounding box center [382, 35] width 12 height 12
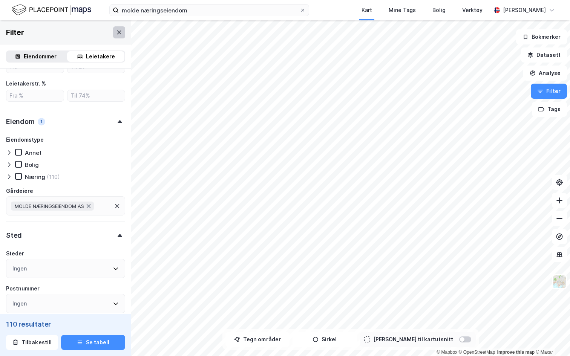
click at [114, 30] on button at bounding box center [119, 32] width 12 height 12
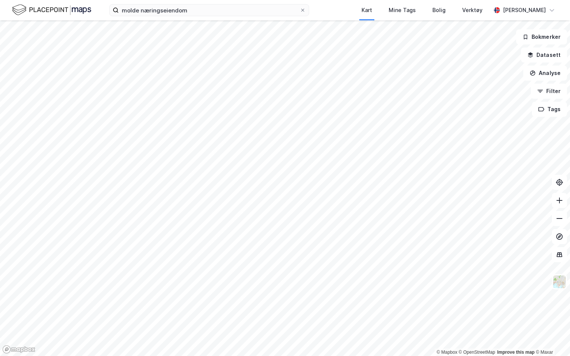
click at [178, 18] on div "molde næringseiendom Kart Mine Tags Bolig Verktøy Andreas Vestadmin" at bounding box center [285, 10] width 570 height 20
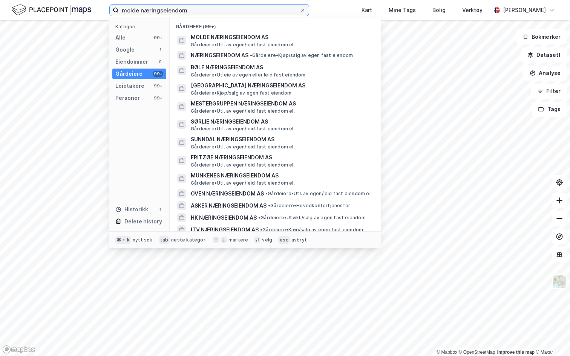
click at [179, 8] on input "molde næringseiendom" at bounding box center [209, 10] width 181 height 11
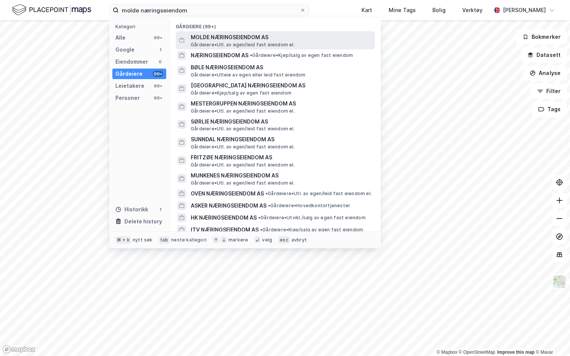
click at [201, 45] on span "Gårdeiere • Utl. av egen/leid fast eiendom el." at bounding box center [243, 45] width 104 height 6
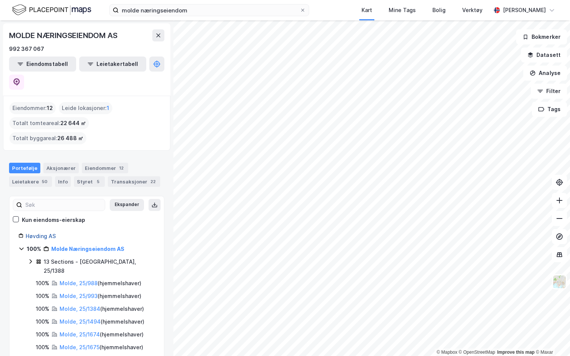
click at [41, 233] on link "Høvding AS" at bounding box center [41, 236] width 30 height 6
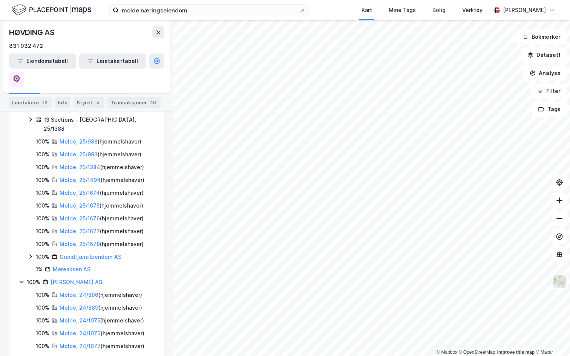
scroll to position [254, 0]
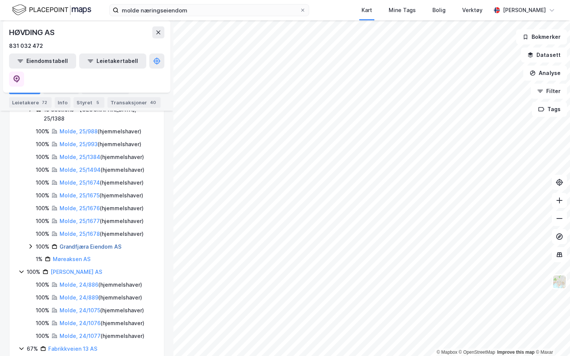
click at [77, 244] on link "Grandfjæra Eiendom AS" at bounding box center [91, 247] width 62 height 6
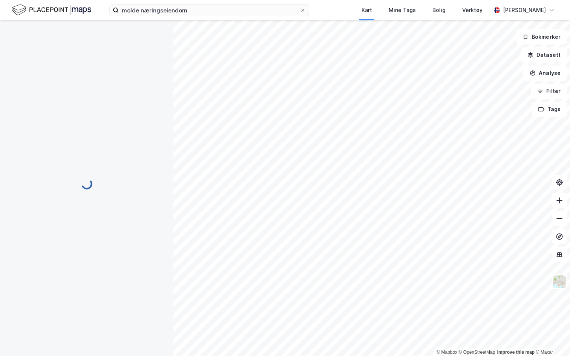
scroll to position [0, 0]
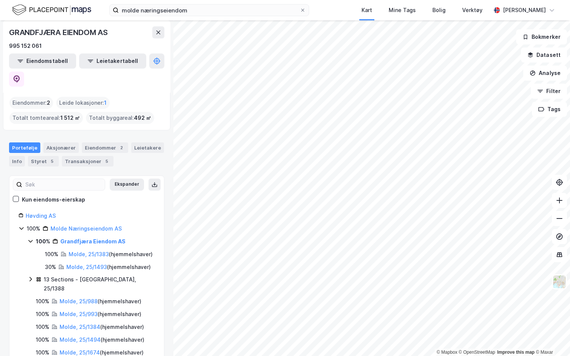
scroll to position [38, 0]
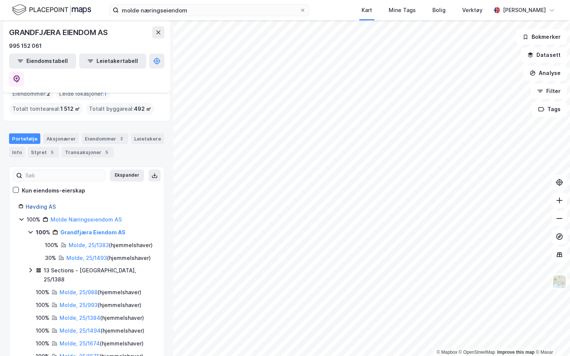
click at [40, 204] on link "Høvding AS" at bounding box center [41, 207] width 30 height 6
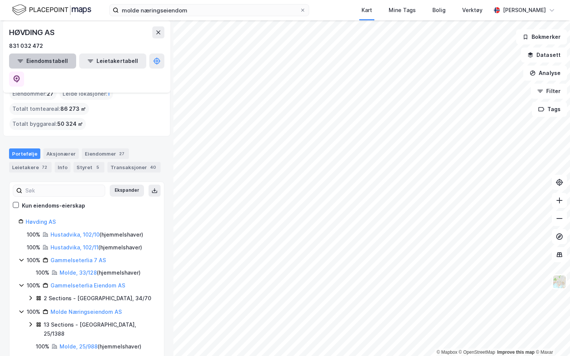
click at [38, 63] on button "Eiendomstabell" at bounding box center [42, 61] width 67 height 15
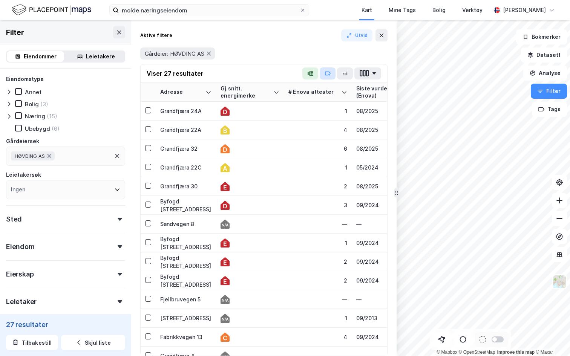
click at [328, 73] on icon "button" at bounding box center [328, 74] width 6 height 6
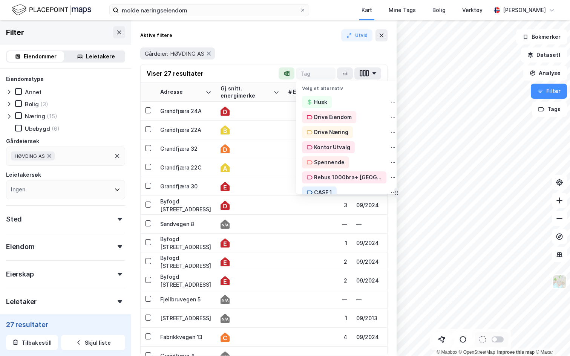
type input "F"
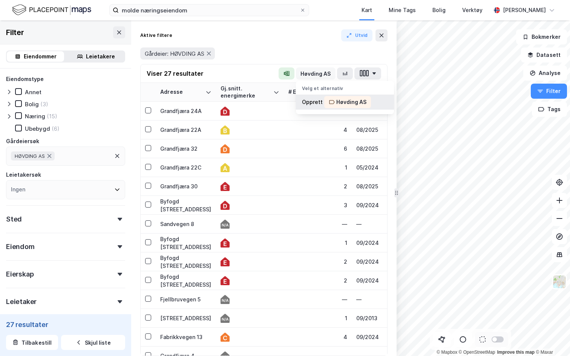
type input "Høvding AS"
click at [343, 101] on div "Høvding AS" at bounding box center [351, 102] width 30 height 9
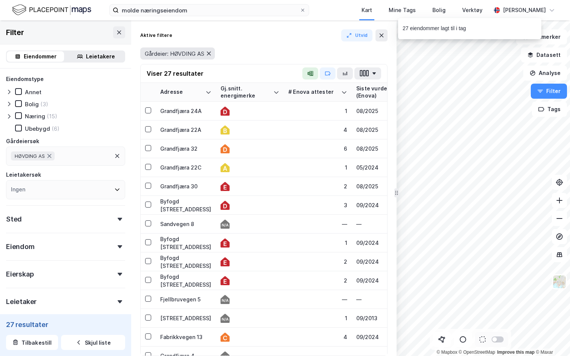
click at [209, 53] on icon at bounding box center [209, 54] width 6 height 6
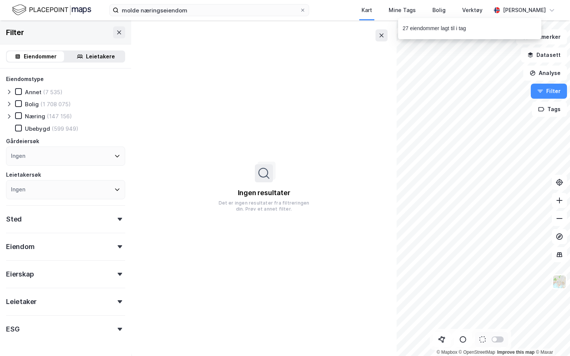
click at [54, 157] on div "Ingen" at bounding box center [65, 156] width 119 height 19
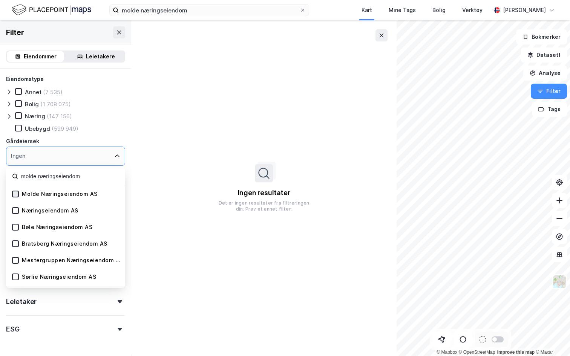
type input "molde næringseiendom"
click at [14, 197] on div at bounding box center [15, 194] width 7 height 7
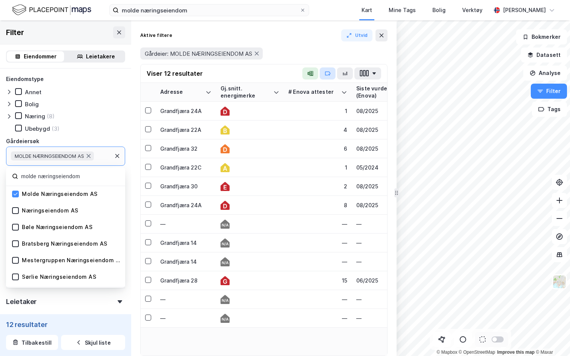
click at [327, 71] on icon "button" at bounding box center [328, 74] width 6 height 6
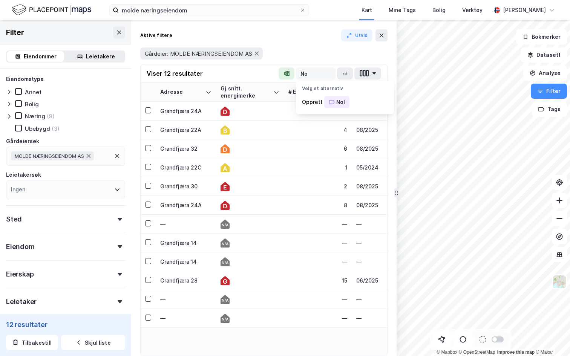
type input "N"
type input "Molde Næringseiendom"
click at [359, 101] on div "Molde Næringseiendom" at bounding box center [367, 102] width 63 height 9
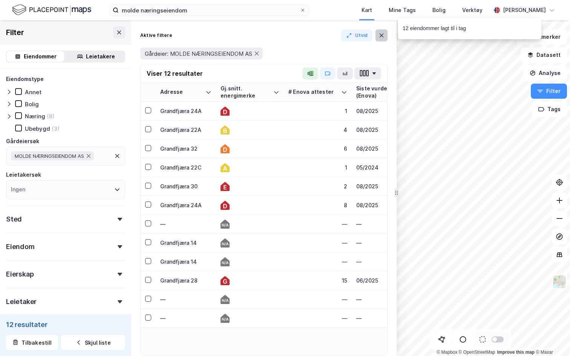
click at [383, 36] on icon at bounding box center [382, 35] width 6 height 6
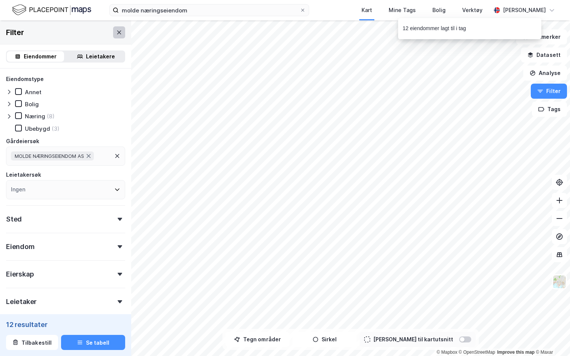
click at [118, 32] on icon at bounding box center [119, 32] width 6 height 6
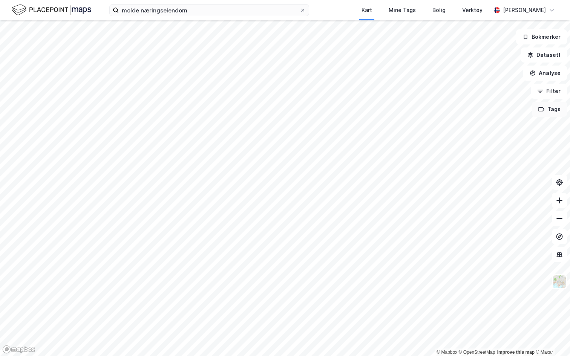
click at [552, 106] on button "Tags" at bounding box center [549, 109] width 35 height 15
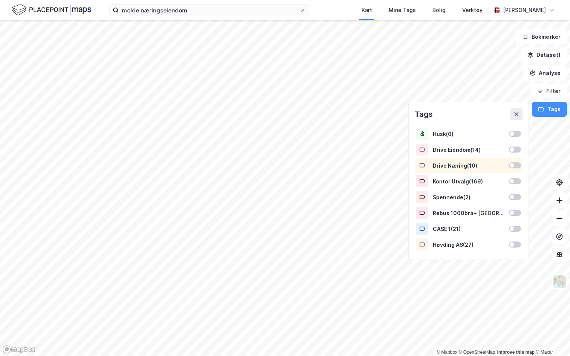
scroll to position [23, 0]
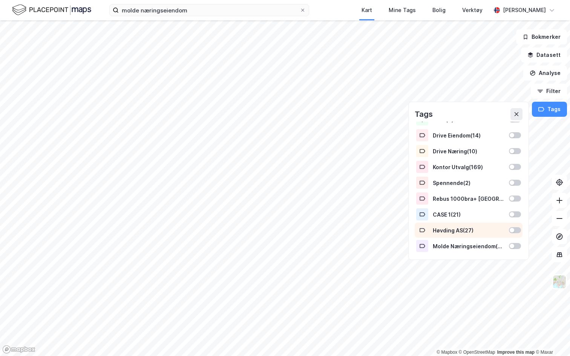
click at [515, 229] on div at bounding box center [515, 230] width 12 height 6
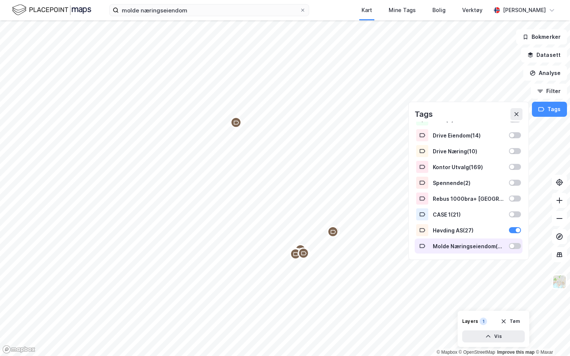
click at [516, 244] on div at bounding box center [515, 246] width 12 height 6
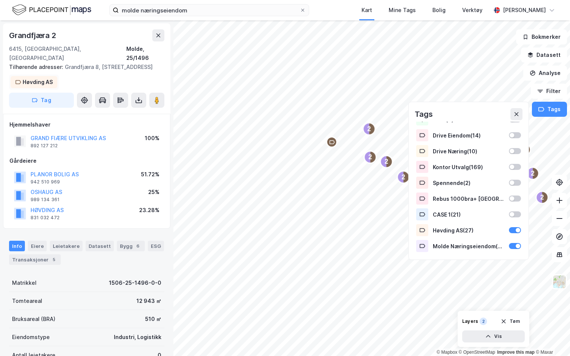
click at [38, 82] on div "Høvding AS" at bounding box center [38, 82] width 30 height 9
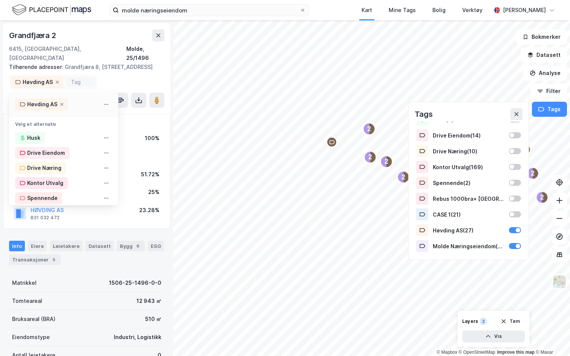
click at [103, 104] on icon at bounding box center [106, 104] width 6 height 6
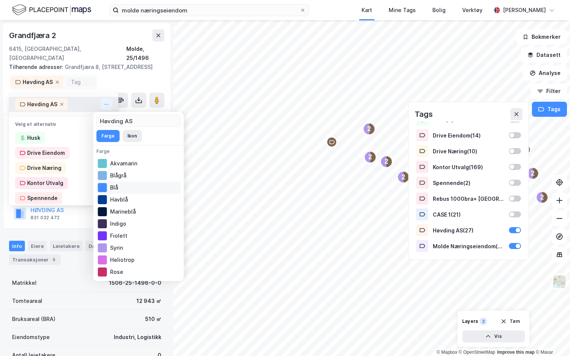
scroll to position [41, 0]
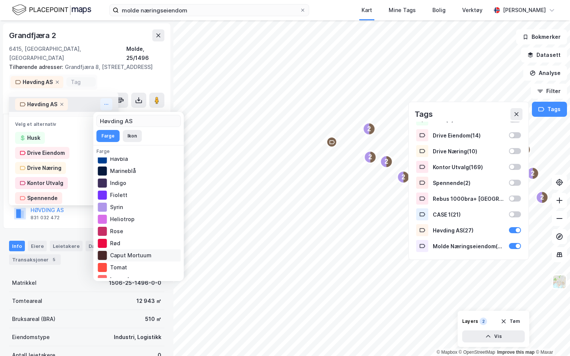
click at [109, 256] on div "Caput Mortuum" at bounding box center [139, 256] width 84 height 12
click at [109, 246] on div "Rød" at bounding box center [139, 244] width 84 height 12
click at [128, 136] on button "Ikon" at bounding box center [132, 136] width 19 height 12
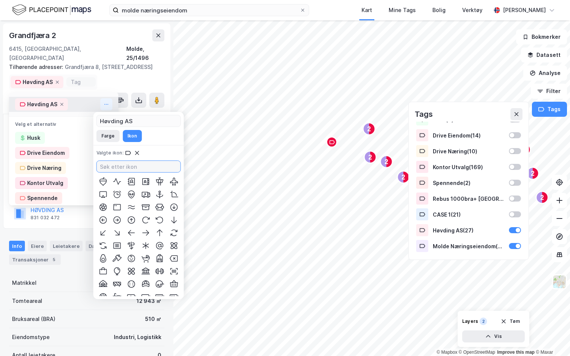
click at [114, 165] on input at bounding box center [139, 166] width 84 height 11
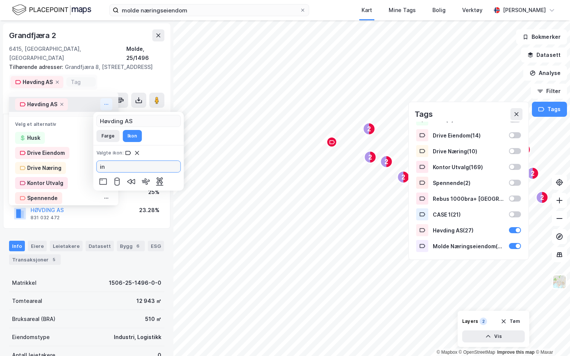
type input "i"
type input "h"
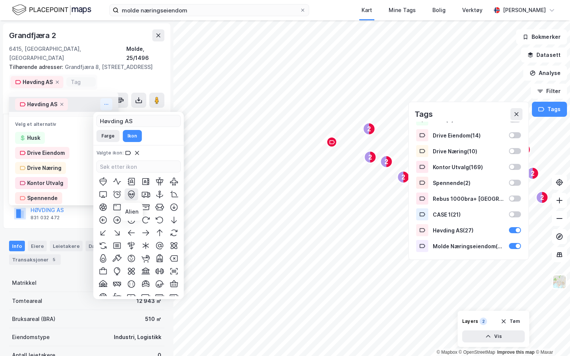
click at [129, 198] on icon at bounding box center [131, 194] width 9 height 9
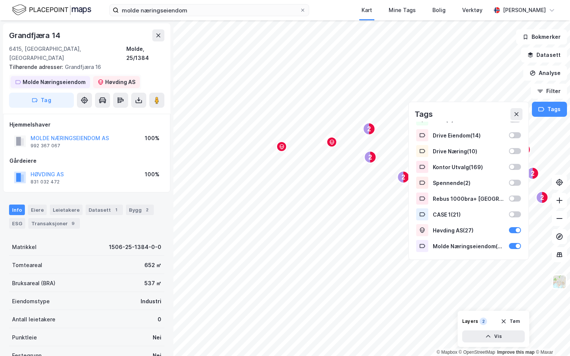
click at [36, 78] on div "Molde Næringseiendom" at bounding box center [54, 82] width 63 height 9
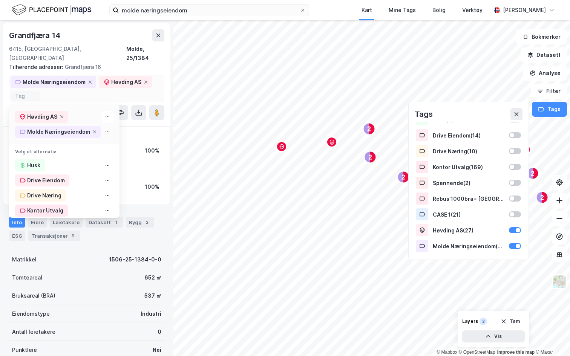
click at [101, 126] on button at bounding box center [107, 132] width 12 height 12
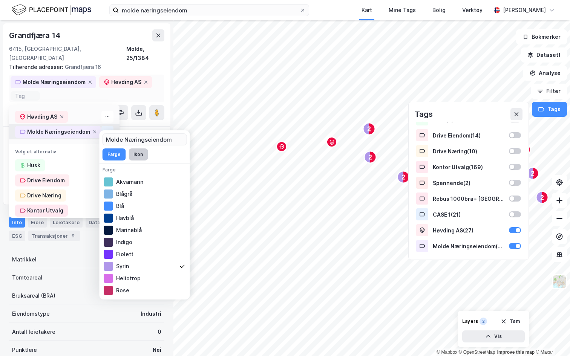
click at [137, 151] on button "Ikon" at bounding box center [138, 155] width 19 height 12
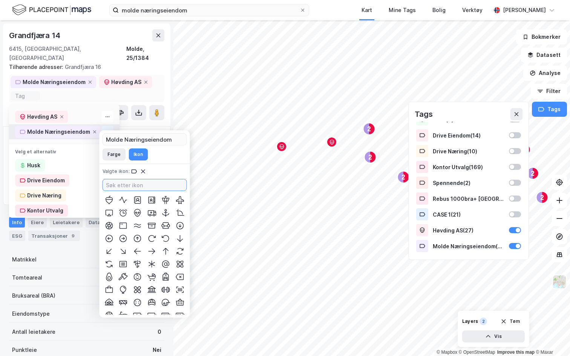
click at [127, 190] on input at bounding box center [145, 185] width 84 height 11
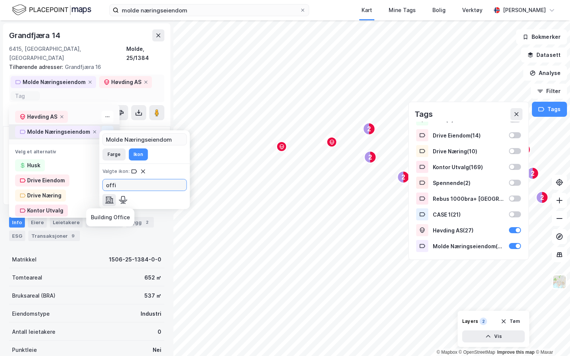
type input "offi"
click at [111, 201] on icon at bounding box center [108, 200] width 9 height 9
click at [158, 34] on icon at bounding box center [158, 35] width 6 height 6
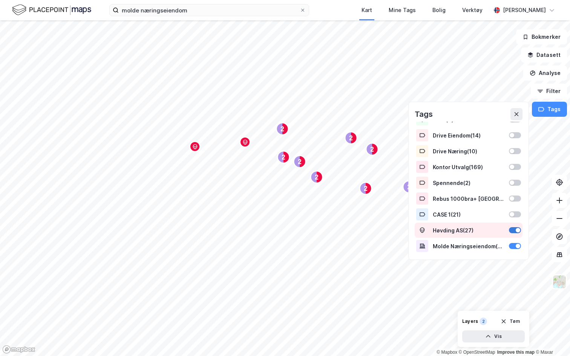
click at [513, 230] on div at bounding box center [515, 230] width 12 height 6
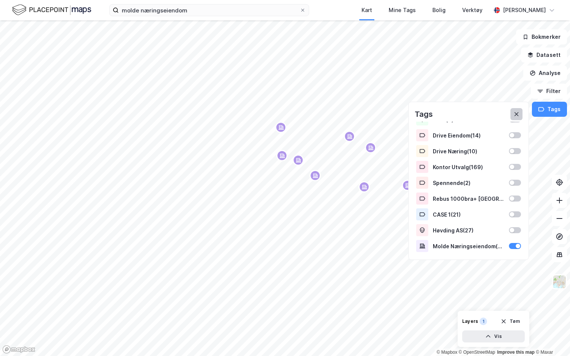
click at [514, 111] on button at bounding box center [517, 114] width 12 height 12
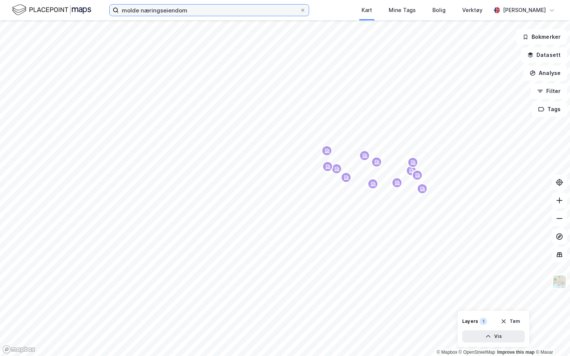
click at [175, 11] on input "molde næringseiendom" at bounding box center [209, 10] width 181 height 11
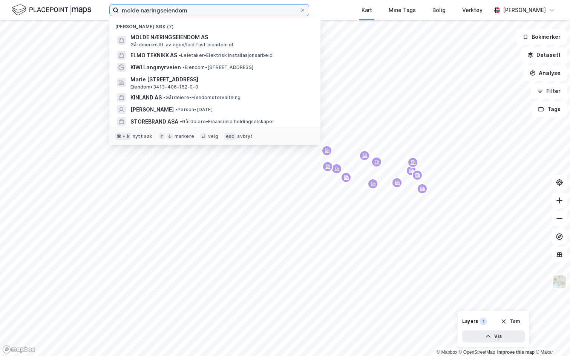
click at [175, 11] on input "molde næringseiendom" at bounding box center [209, 10] width 181 height 11
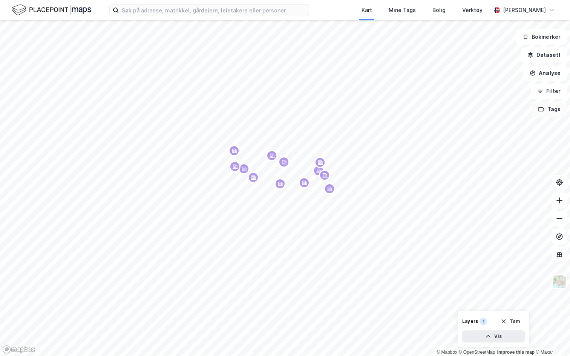
click at [545, 112] on icon "button" at bounding box center [542, 109] width 6 height 6
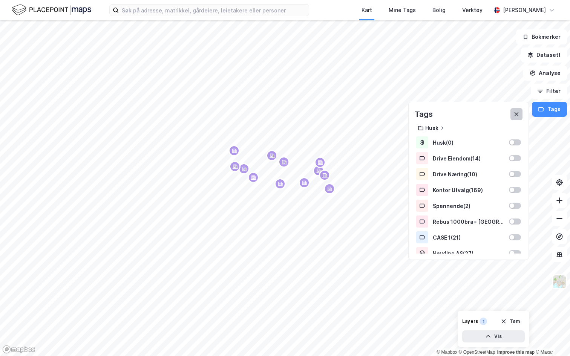
click at [519, 117] on icon at bounding box center [517, 114] width 6 height 6
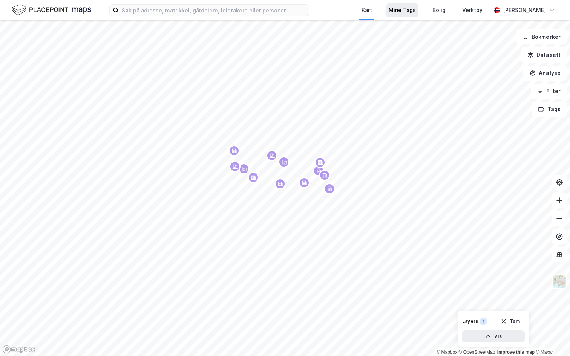
click at [395, 11] on div "Mine Tags" at bounding box center [402, 10] width 27 height 9
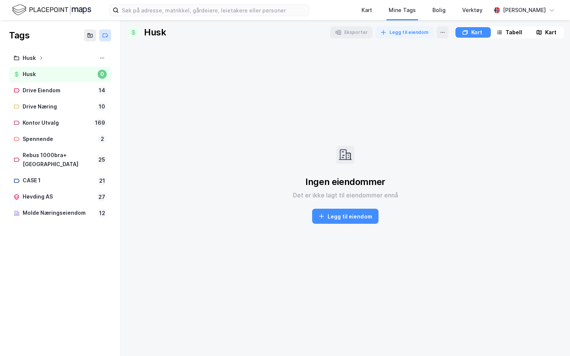
click at [104, 36] on icon at bounding box center [105, 35] width 6 height 6
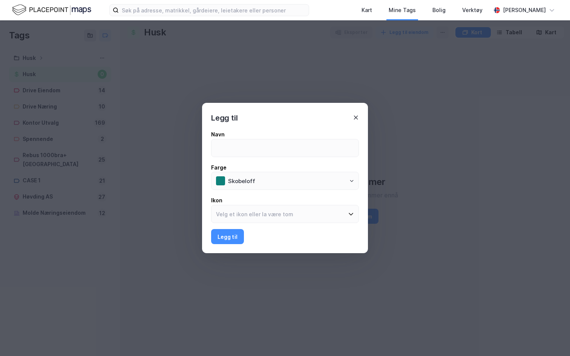
click at [356, 118] on div "Legg til" at bounding box center [285, 113] width 166 height 21
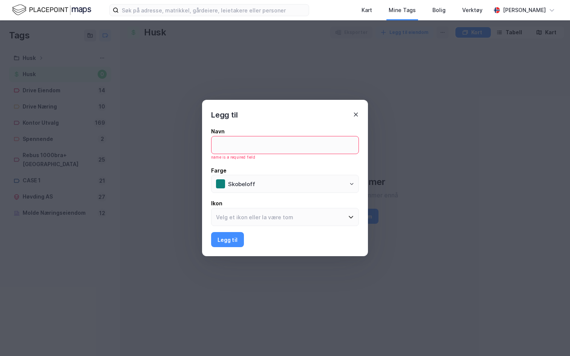
click at [356, 115] on icon at bounding box center [356, 115] width 6 height 6
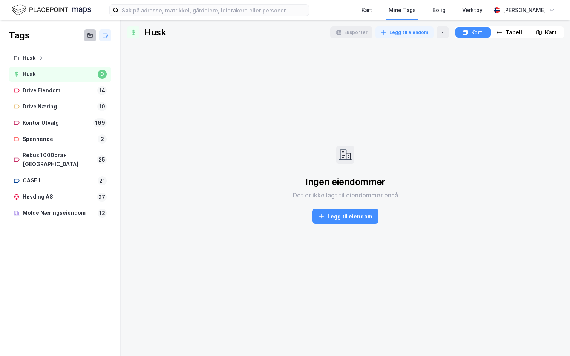
click at [84, 34] on button at bounding box center [90, 35] width 12 height 12
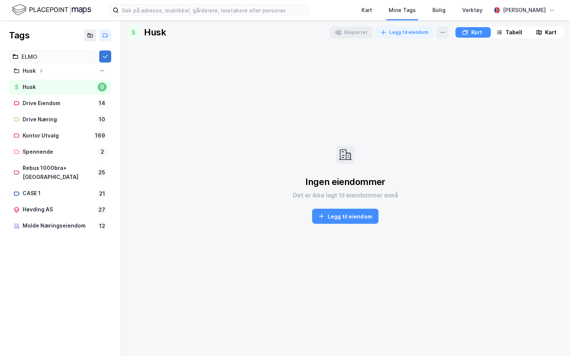
type input "ELMO"
click at [103, 55] on icon at bounding box center [105, 57] width 6 height 6
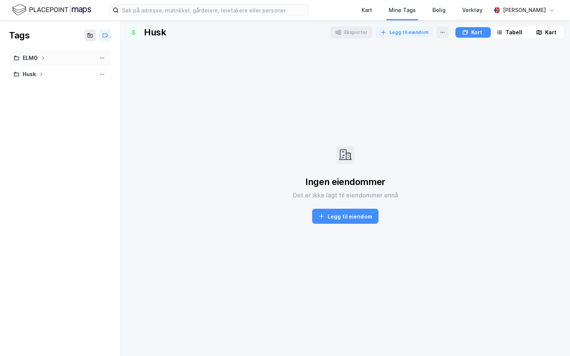
click at [42, 57] on icon at bounding box center [43, 58] width 5 height 5
click at [51, 74] on div "Høvding AS" at bounding box center [58, 73] width 62 height 9
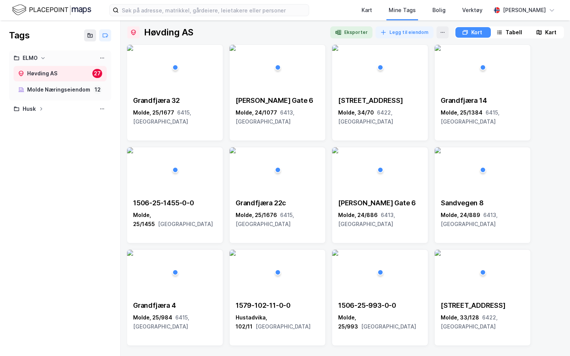
click at [507, 35] on div "Tabell" at bounding box center [514, 32] width 17 height 9
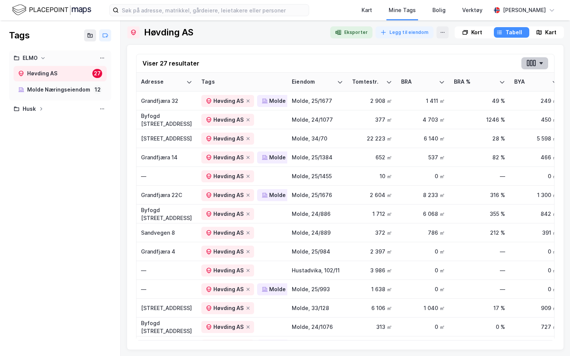
click at [547, 59] on button "button" at bounding box center [535, 63] width 27 height 12
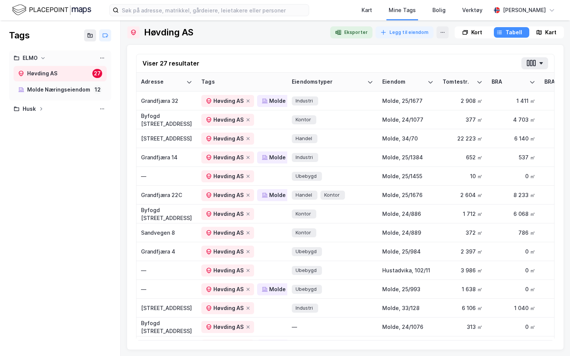
click at [371, 58] on div "Viser 27 resultater" at bounding box center [346, 63] width 418 height 18
click at [163, 121] on div "Byfogd Motzfeldts gate 6" at bounding box center [166, 120] width 51 height 16
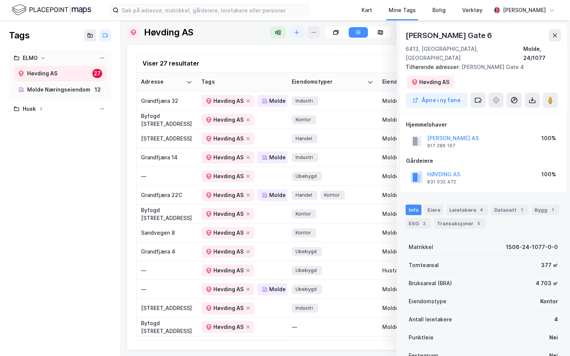
click at [441, 78] on div "Høvding AS" at bounding box center [434, 82] width 30 height 9
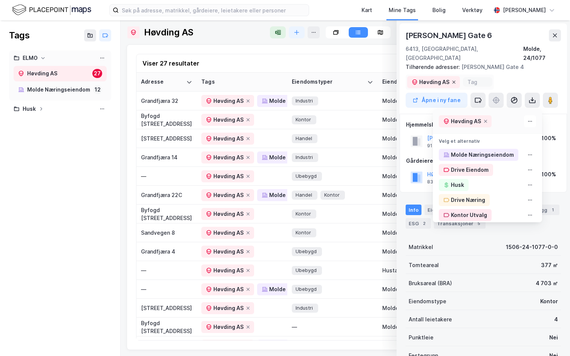
click at [454, 81] on icon at bounding box center [454, 82] width 3 height 3
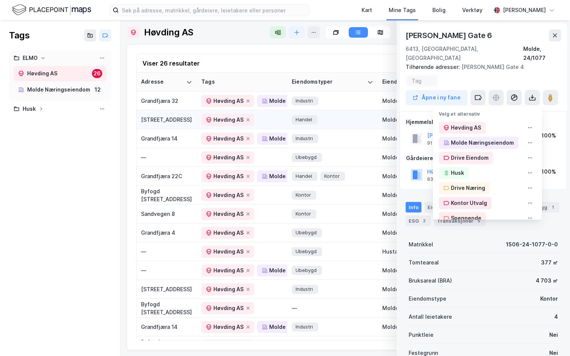
click at [180, 117] on div "Gammelseterlia 12" at bounding box center [166, 120] width 51 height 8
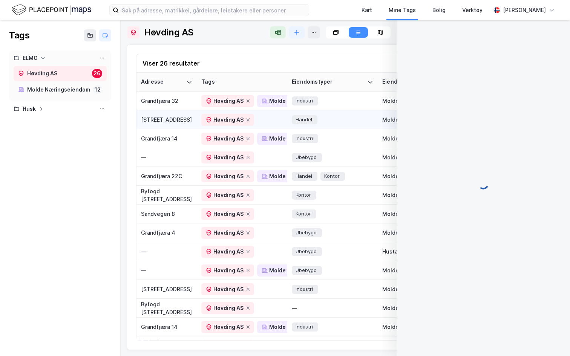
scroll to position [0, 0]
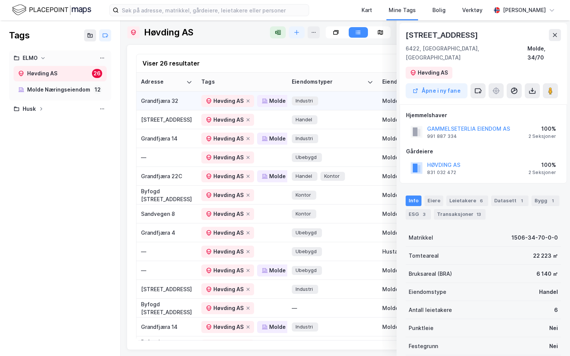
click at [168, 105] on td "Grandfjæra 32" at bounding box center [167, 101] width 60 height 19
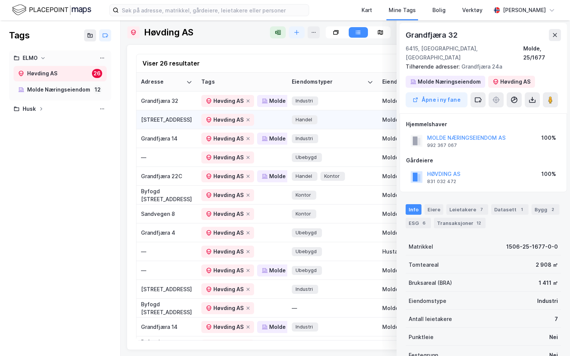
click at [167, 121] on div "Gammelseterlia 12" at bounding box center [166, 120] width 51 height 8
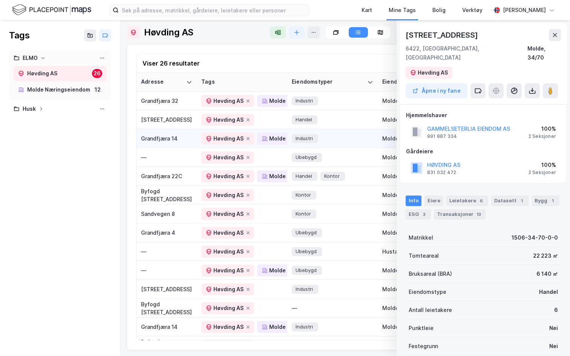
click at [170, 146] on td "Grandfjæra 14" at bounding box center [167, 138] width 60 height 19
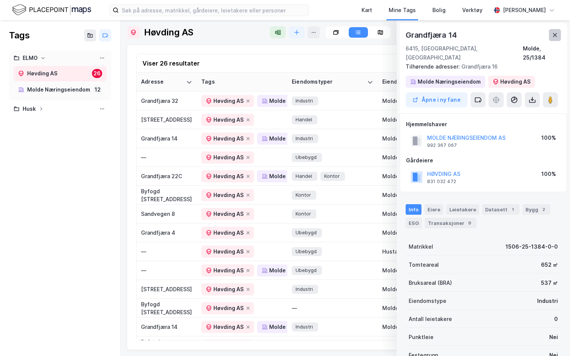
click at [559, 34] on button at bounding box center [555, 35] width 12 height 12
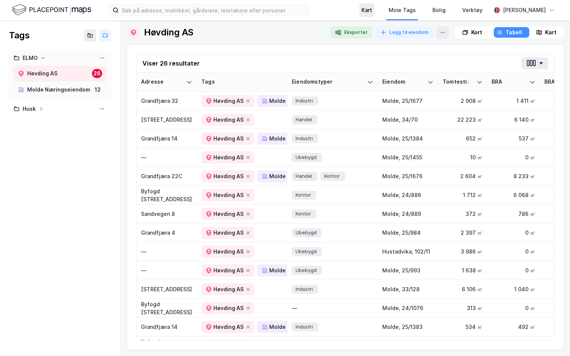
click at [367, 14] on div "Kart" at bounding box center [367, 10] width 11 height 9
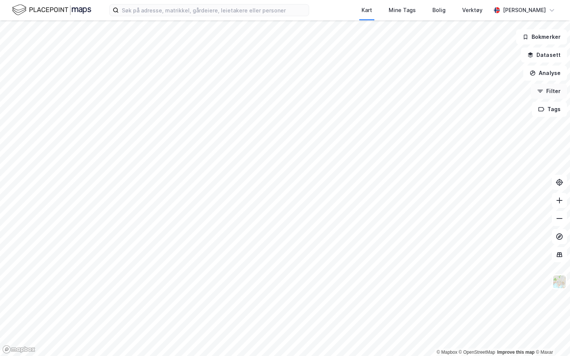
click at [555, 93] on button "Filter" at bounding box center [549, 91] width 36 height 15
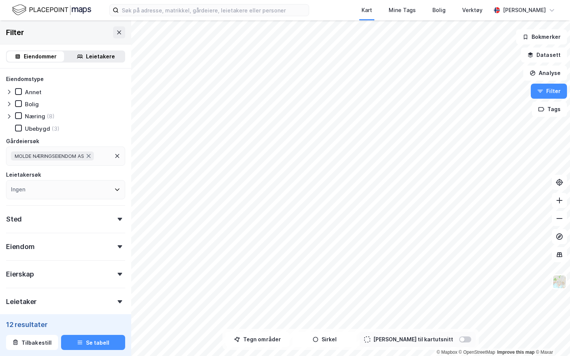
click at [119, 154] on icon at bounding box center [117, 156] width 4 height 4
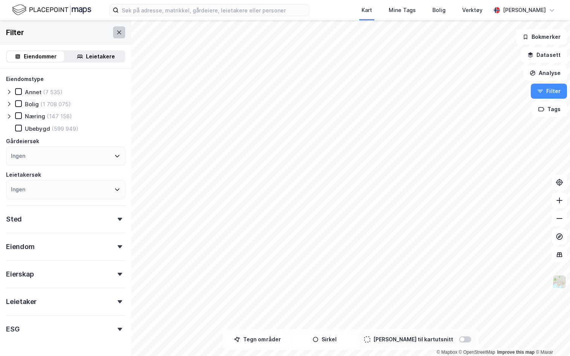
click at [117, 32] on icon at bounding box center [119, 32] width 6 height 6
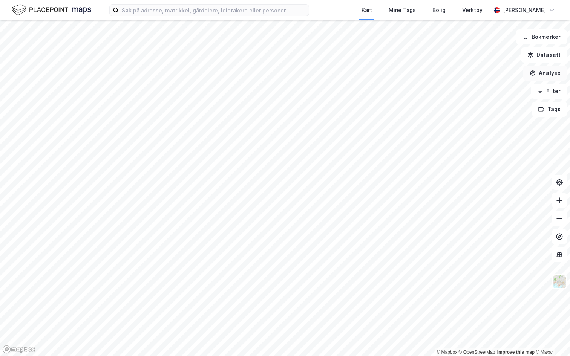
click at [547, 69] on button "Analyse" at bounding box center [546, 73] width 44 height 15
click at [476, 87] on div "Tegn område" at bounding box center [480, 89] width 66 height 6
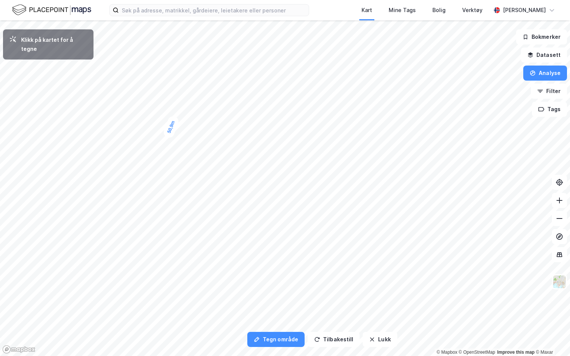
click at [174, 121] on div "50,9m" at bounding box center [172, 127] width 18 height 24
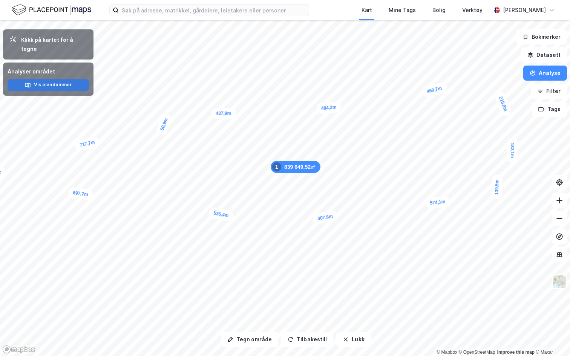
click at [56, 79] on button "Vis eiendommer" at bounding box center [48, 85] width 81 height 12
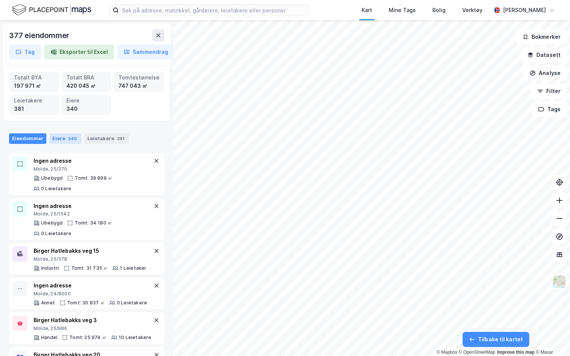
click at [70, 141] on div "340" at bounding box center [73, 139] width 12 height 8
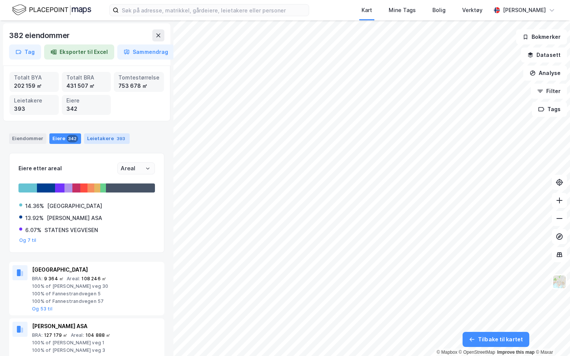
click at [91, 142] on div "Leietakere 393" at bounding box center [107, 139] width 46 height 11
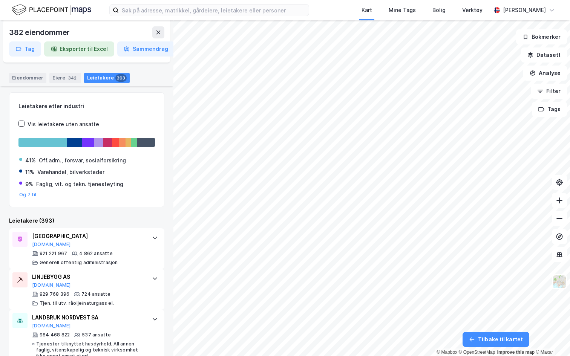
scroll to position [79, 0]
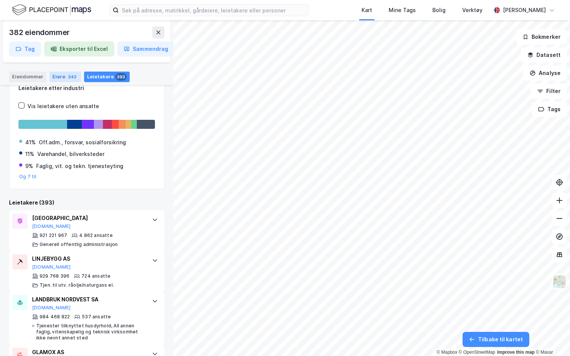
click at [69, 78] on div "342" at bounding box center [72, 77] width 11 height 8
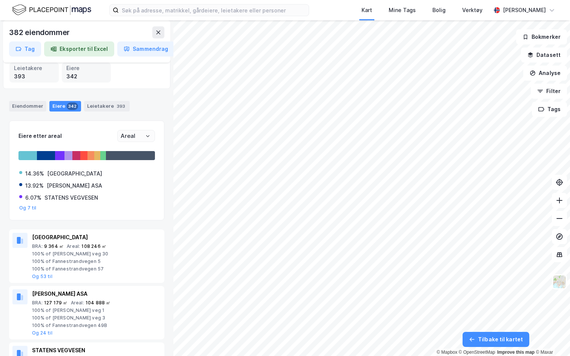
scroll to position [33, 0]
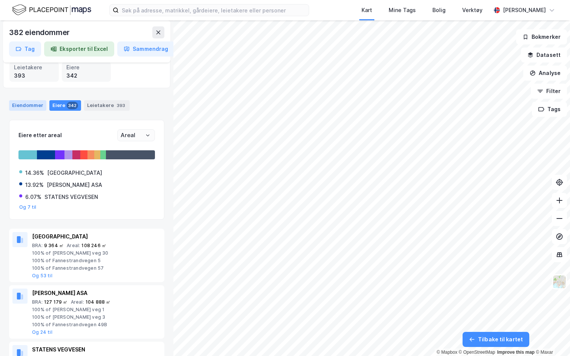
click at [35, 109] on div "Eiendommer" at bounding box center [27, 105] width 37 height 11
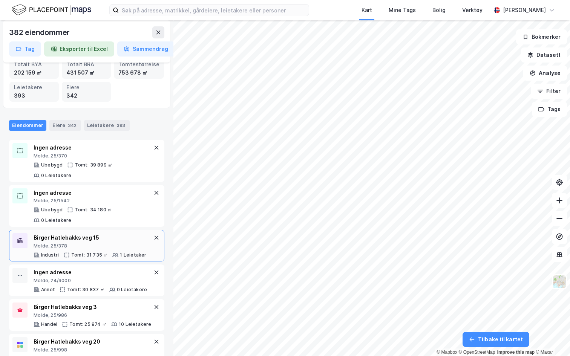
scroll to position [0, 0]
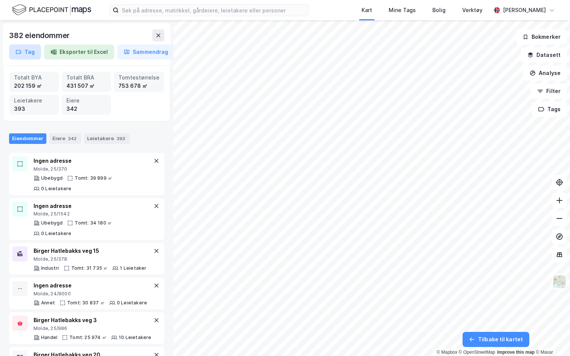
click at [24, 51] on button "Tag" at bounding box center [25, 52] width 32 height 15
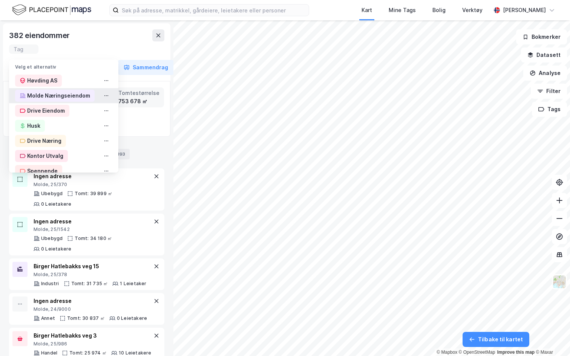
type input "N"
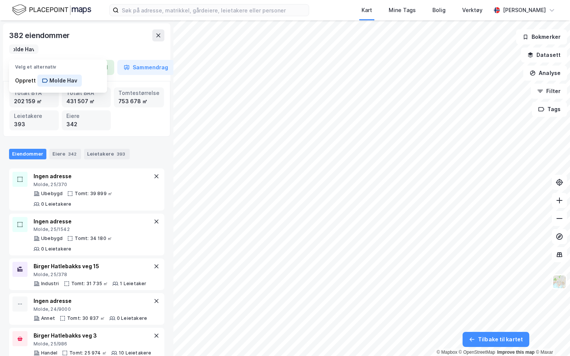
scroll to position [0, 10]
type input "Molde Havn"
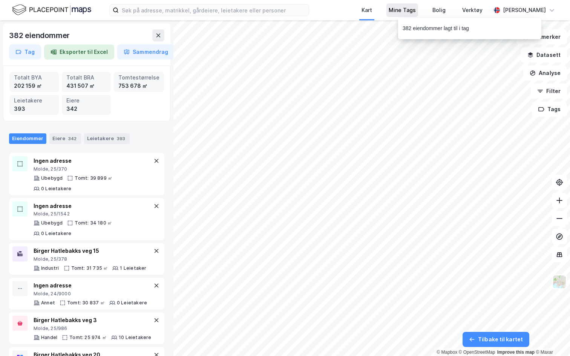
click at [406, 9] on div "Mine Tags" at bounding box center [402, 10] width 27 height 9
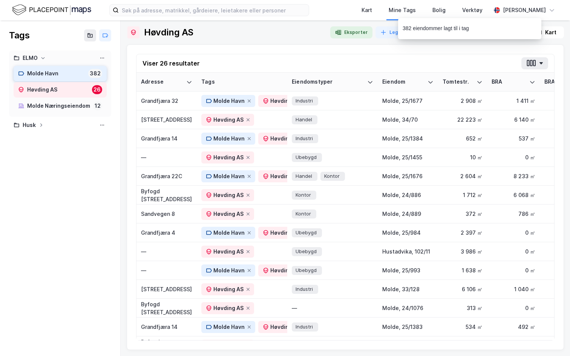
click at [48, 77] on div "Molde Havn" at bounding box center [56, 73] width 58 height 9
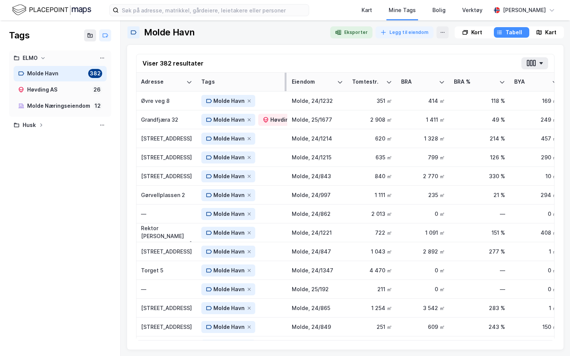
click at [287, 82] on th "Tags" at bounding box center [242, 82] width 91 height 19
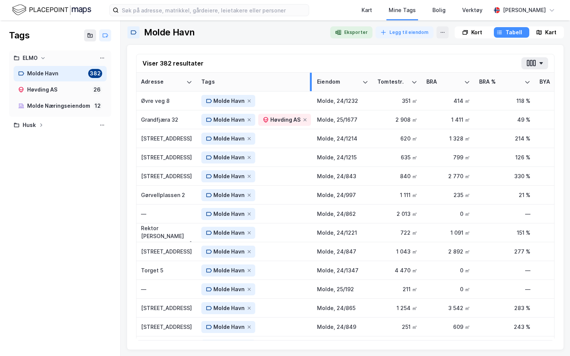
drag, startPoint x: 285, startPoint y: 82, endPoint x: 310, endPoint y: 88, distance: 26.0
click at [310, 88] on div at bounding box center [311, 82] width 2 height 18
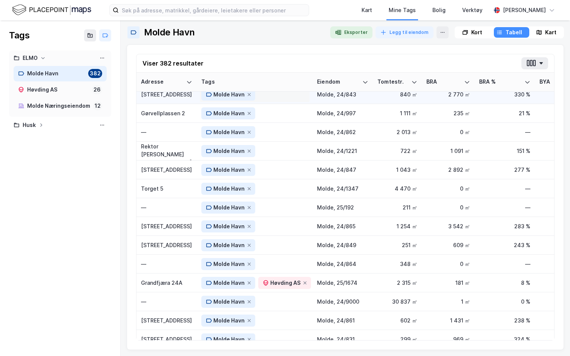
scroll to position [84, 0]
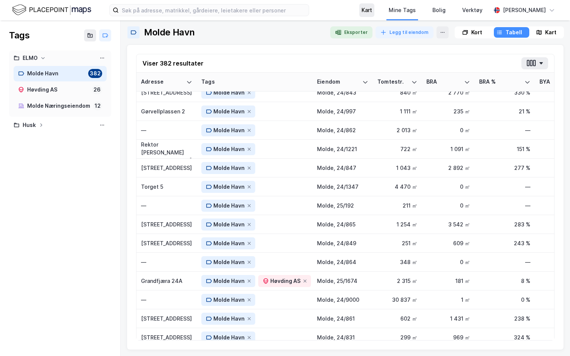
click at [362, 10] on div "Kart" at bounding box center [367, 10] width 11 height 9
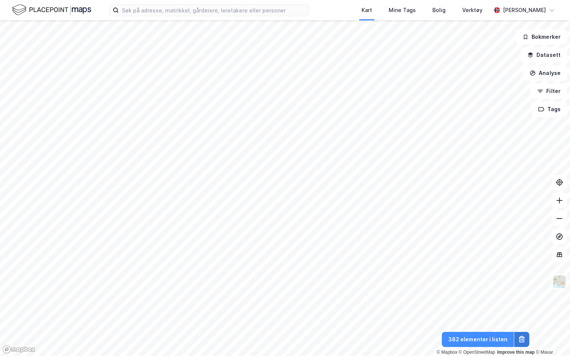
click at [521, 323] on icon at bounding box center [522, 337] width 3 height 2
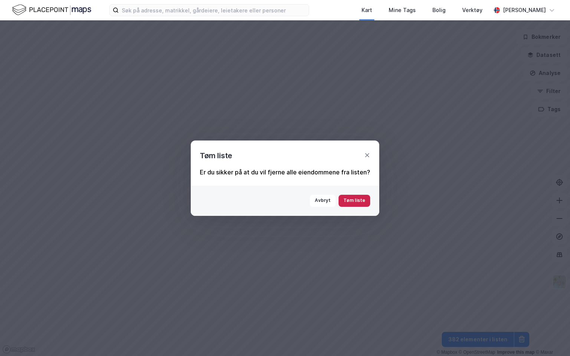
click at [356, 197] on button "Tøm liste" at bounding box center [355, 201] width 32 height 12
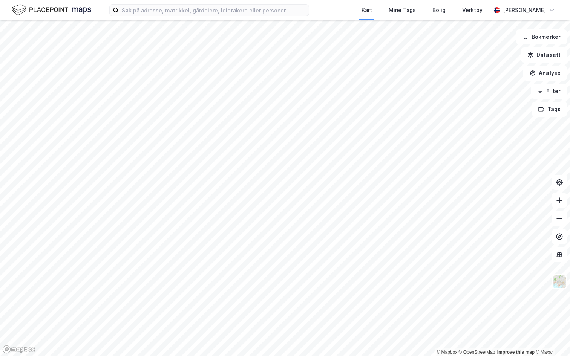
click at [158, 17] on div "Kart Mine Tags Bolig Verktøy Andreas Vestadmin" at bounding box center [285, 10] width 570 height 20
click at [158, 15] on input at bounding box center [214, 10] width 190 height 11
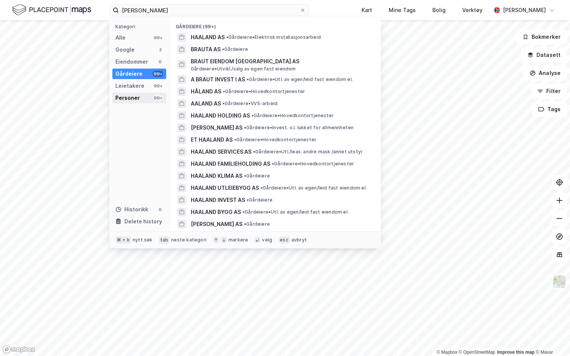
click at [134, 98] on div "Personer" at bounding box center [127, 98] width 25 height 9
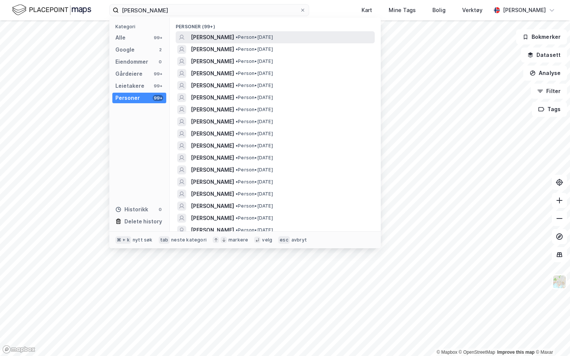
click at [226, 35] on span "ERLING BRAUT HAALAND" at bounding box center [212, 37] width 43 height 9
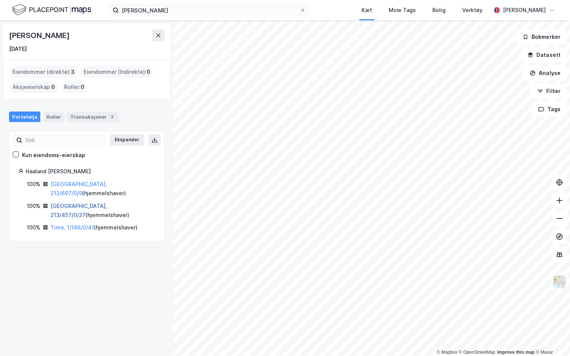
click at [76, 203] on link "Oslo, 213/457/0/37" at bounding box center [79, 210] width 57 height 15
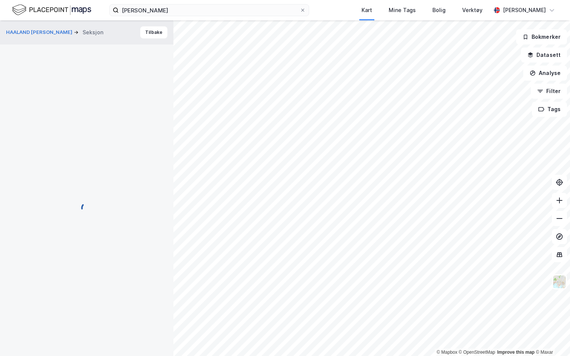
scroll to position [0, 0]
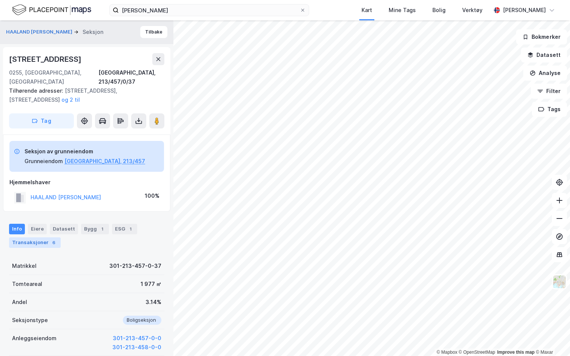
click at [42, 238] on div "Transaksjoner 6" at bounding box center [35, 243] width 52 height 11
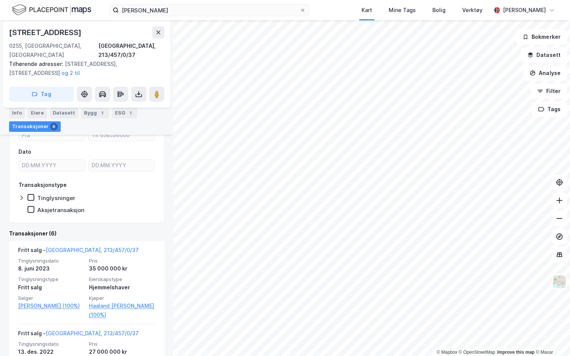
scroll to position [203, 0]
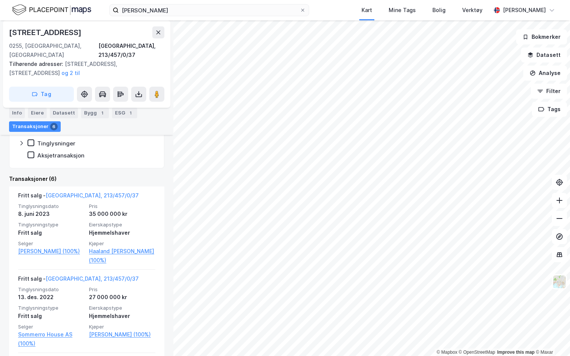
click at [162, 25] on div "Inkognitogata 45 0255, Oslo, Oslo Oslo, 213/457/0/37 Tilhørende adresser: Inkog…" at bounding box center [86, 64] width 167 height 88
click at [159, 31] on icon at bounding box center [158, 32] width 6 height 6
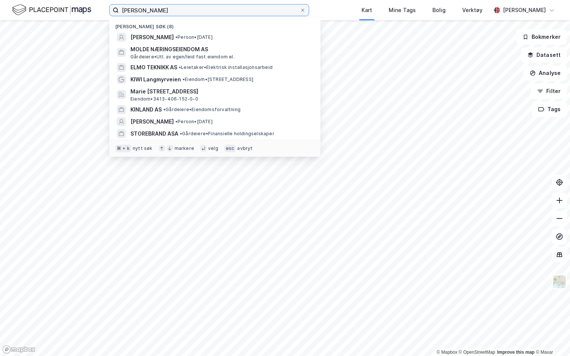
click at [157, 9] on input "erling braut haaland" at bounding box center [209, 10] width 181 height 11
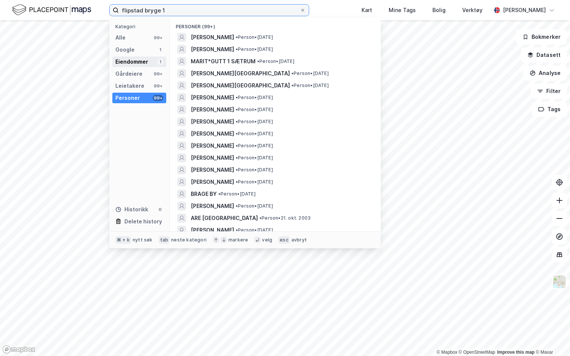
type input "flipstad bryge 1"
click at [136, 61] on div "Eiendommer" at bounding box center [131, 61] width 33 height 9
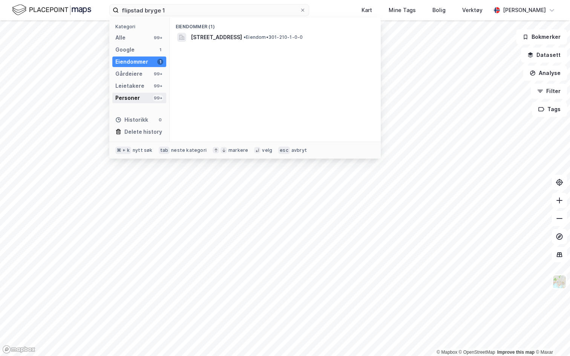
click at [139, 95] on div "Personer 99+" at bounding box center [139, 98] width 54 height 11
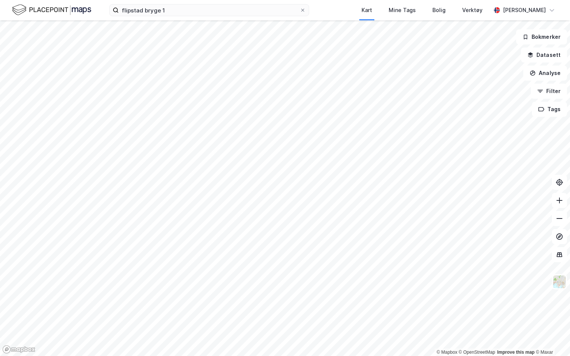
click at [75, 8] on img at bounding box center [51, 9] width 79 height 13
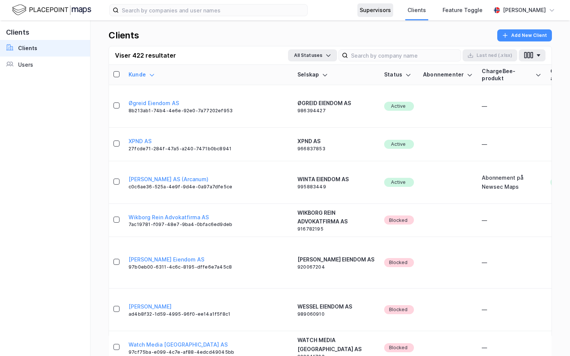
click at [368, 11] on div "Supervisors" at bounding box center [375, 10] width 31 height 9
